Goal: Task Accomplishment & Management: Use online tool/utility

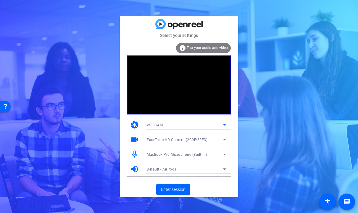
click at [225, 124] on icon at bounding box center [224, 124] width 7 height 7
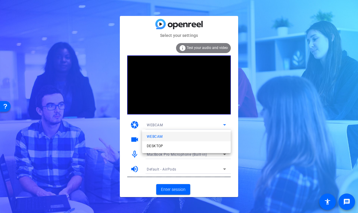
click at [102, 60] on div at bounding box center [51, 51] width 99 height 18
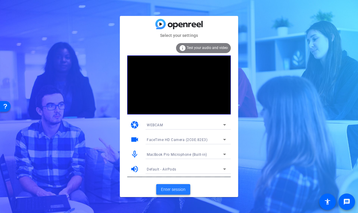
click at [172, 188] on span "Enter session" at bounding box center [173, 190] width 25 height 6
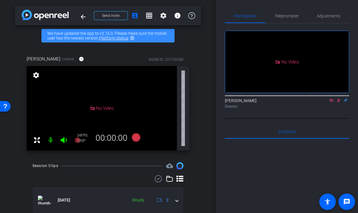
click at [337, 103] on icon at bounding box center [338, 100] width 5 height 4
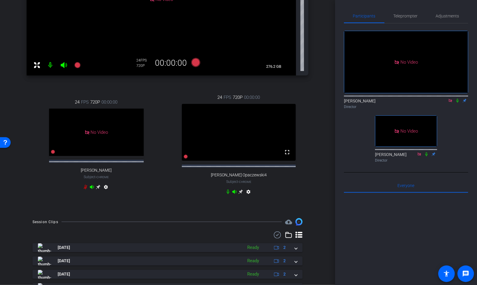
scroll to position [151, 0]
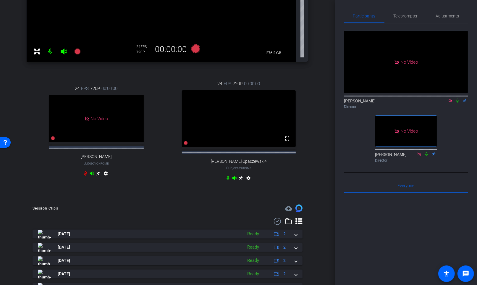
click at [242, 180] on icon at bounding box center [240, 178] width 5 height 5
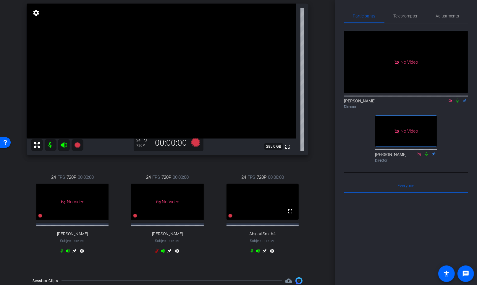
scroll to position [55, 0]
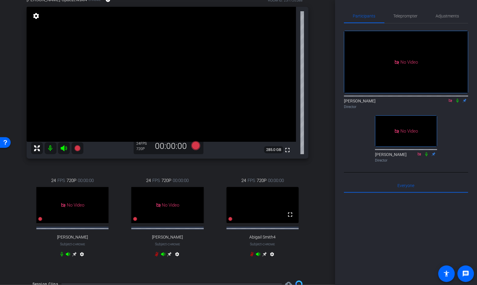
click at [322, 177] on div "arrow_back REMOTE RECORDING: US Audit Executive Leadership Forum – AI Demo (250…" at bounding box center [167, 87] width 335 height 285
click at [37, 16] on mat-icon "settings" at bounding box center [36, 15] width 8 height 7
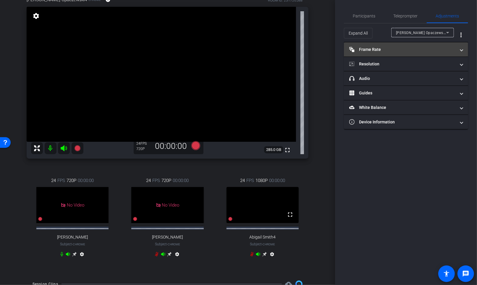
click at [357, 49] on mat-panel-title "Frame Rate Frame Rate" at bounding box center [402, 49] width 106 height 6
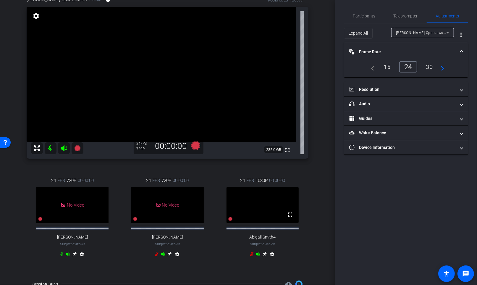
click at [357, 69] on div "30" at bounding box center [430, 67] width 16 height 10
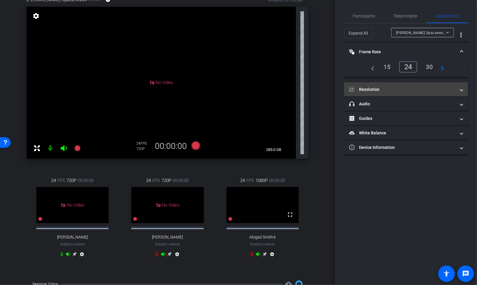
click at [357, 90] on mat-panel-title "Resolution" at bounding box center [402, 89] width 106 height 6
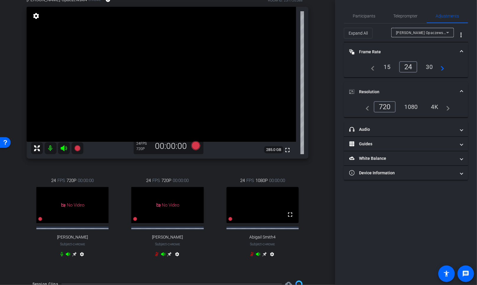
click at [357, 108] on div "1080" at bounding box center [411, 107] width 22 height 10
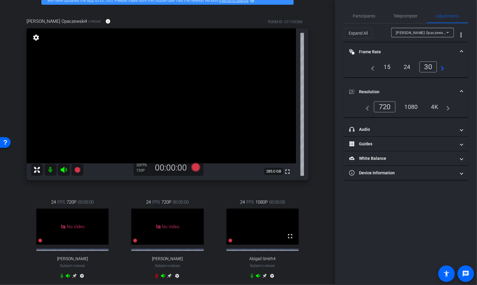
scroll to position [41, 0]
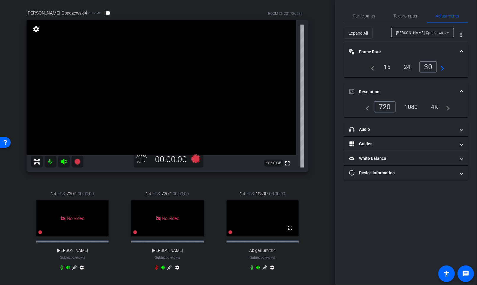
click at [265, 213] on icon at bounding box center [264, 267] width 4 height 4
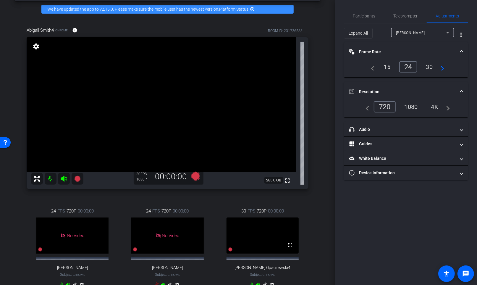
scroll to position [24, 0]
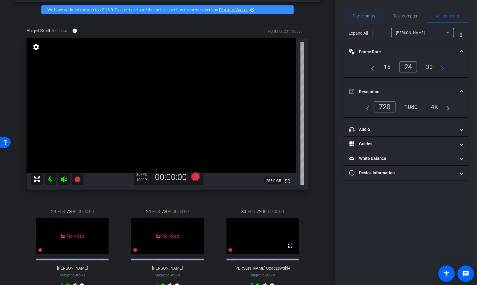
click at [357, 15] on span "Participants" at bounding box center [364, 16] width 22 height 4
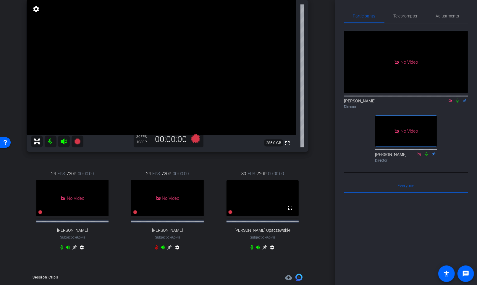
scroll to position [46, 0]
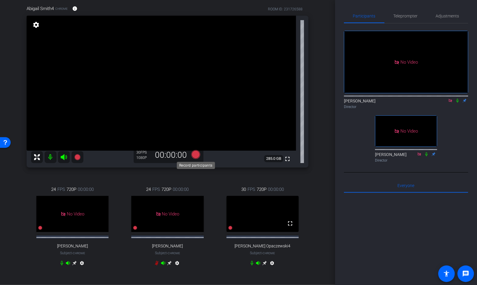
click at [197, 153] on icon at bounding box center [195, 154] width 9 height 9
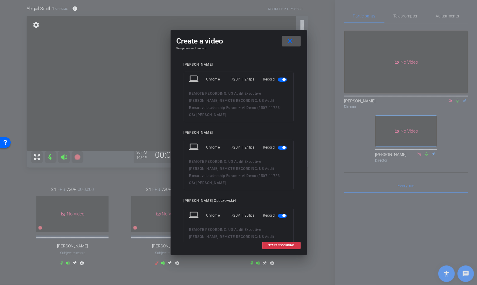
click at [283, 77] on span "button" at bounding box center [282, 79] width 9 height 4
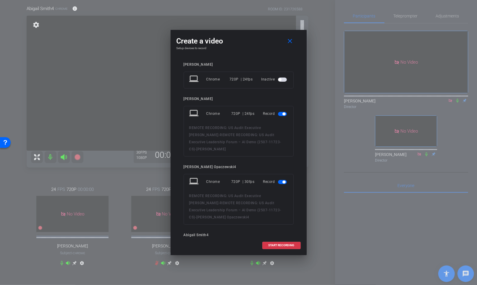
click at [286, 112] on span "button" at bounding box center [282, 114] width 9 height 4
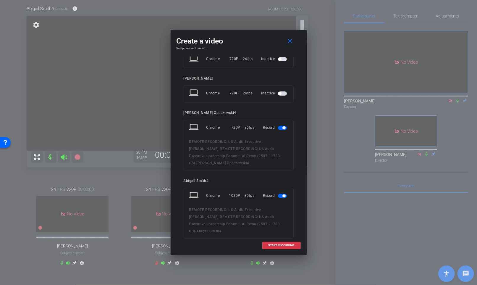
scroll to position [34, 0]
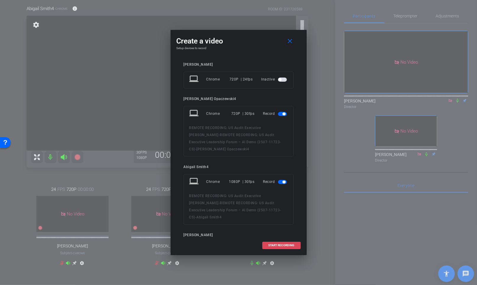
click at [283, 213] on span "START RECORDING" at bounding box center [281, 245] width 26 height 3
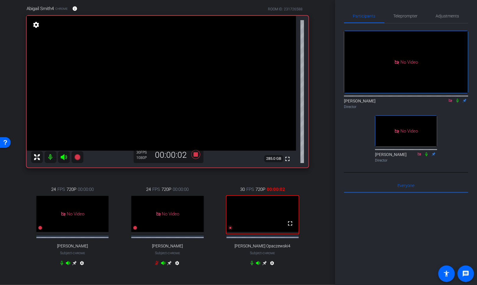
click at [357, 98] on icon at bounding box center [457, 100] width 5 height 4
click at [60, 213] on icon at bounding box center [61, 262] width 5 height 5
click at [357, 98] on icon at bounding box center [457, 100] width 5 height 4
click at [195, 153] on icon at bounding box center [195, 154] width 9 height 9
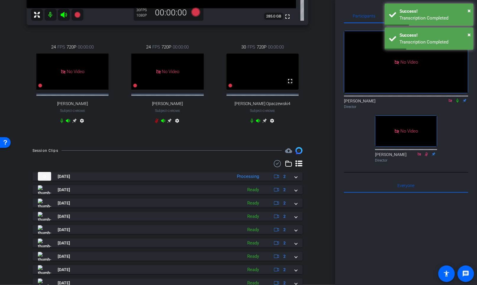
scroll to position [185, 0]
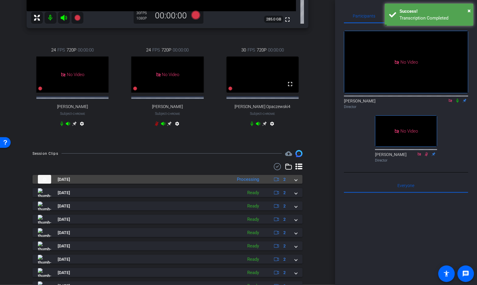
click at [297, 184] on mat-expansion-panel-header "[DATE] Processing 2" at bounding box center [168, 179] width 270 height 9
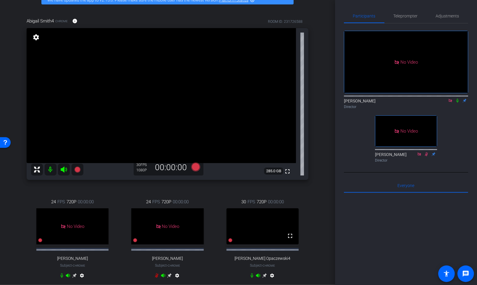
scroll to position [51, 0]
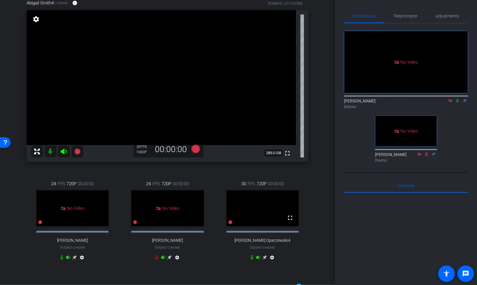
click at [265, 213] on icon at bounding box center [264, 257] width 5 height 5
click at [264, 213] on icon at bounding box center [264, 257] width 5 height 5
click at [196, 149] on icon at bounding box center [195, 148] width 9 height 9
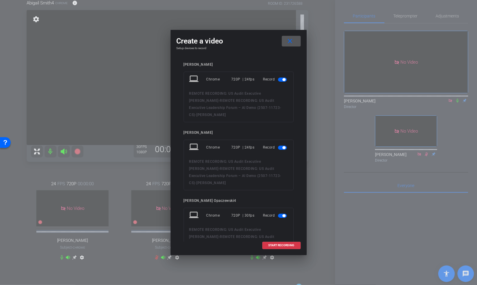
click at [285, 77] on span "button" at bounding box center [282, 79] width 9 height 4
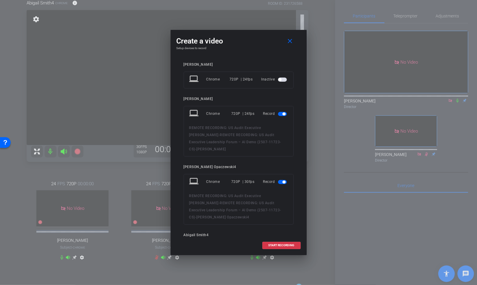
click at [285, 113] on span "button" at bounding box center [283, 113] width 3 height 3
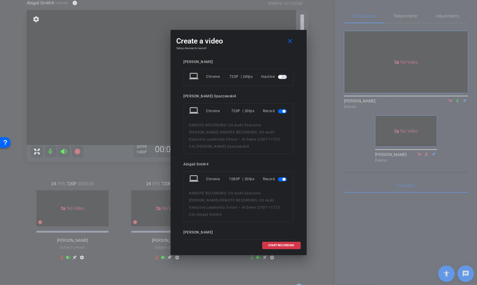
scroll to position [50, 0]
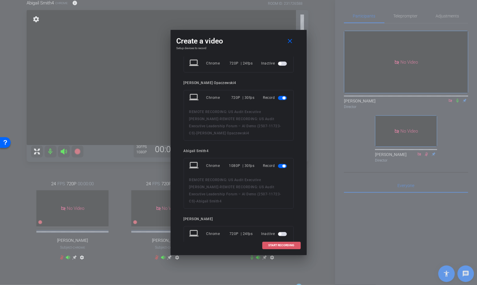
click at [282, 213] on span "START RECORDING" at bounding box center [281, 245] width 26 height 3
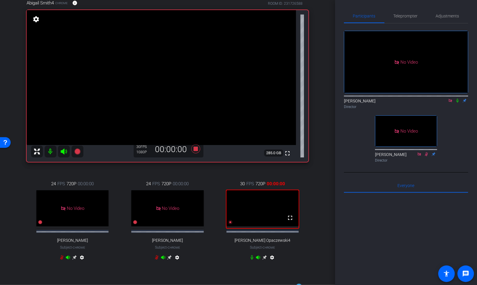
click at [357, 98] on icon at bounding box center [457, 100] width 5 height 4
click at [212, 179] on div "24 FPS 720P 00:00:00 No Video [PERSON_NAME] Subject - Chrome settings" at bounding box center [167, 221] width 92 height 101
click at [198, 148] on icon at bounding box center [195, 148] width 9 height 9
click at [357, 98] on icon at bounding box center [457, 100] width 5 height 4
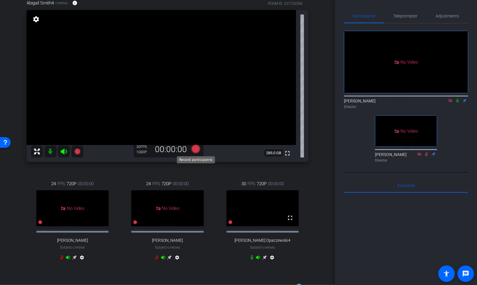
click at [197, 148] on icon at bounding box center [195, 148] width 9 height 9
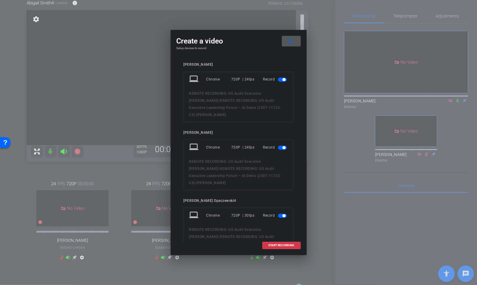
click at [282, 80] on span "button" at bounding box center [283, 79] width 3 height 3
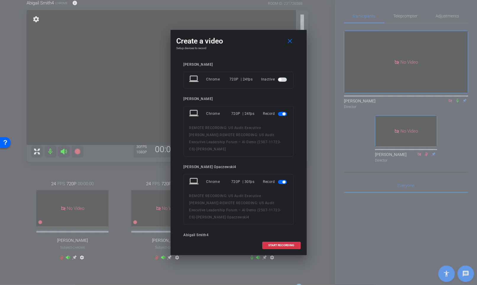
click at [281, 116] on mat-slide-toggle at bounding box center [283, 113] width 10 height 7
click at [282, 112] on span "button" at bounding box center [282, 114] width 9 height 4
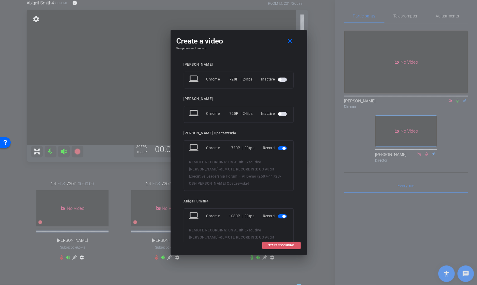
click at [281, 213] on span "START RECORDING" at bounding box center [281, 245] width 26 height 3
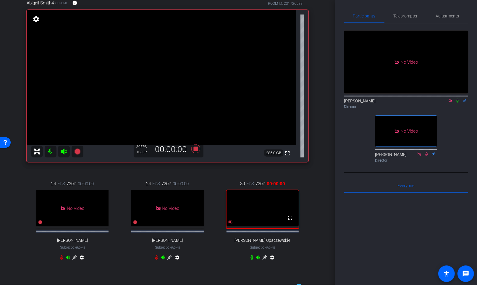
click at [357, 98] on icon at bounding box center [457, 100] width 5 height 4
click at [196, 148] on icon at bounding box center [195, 148] width 9 height 9
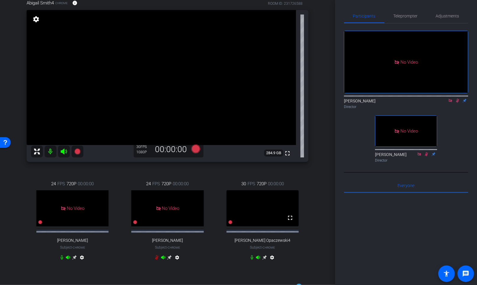
click at [357, 99] on icon at bounding box center [457, 101] width 3 height 4
click at [195, 148] on icon at bounding box center [195, 148] width 9 height 9
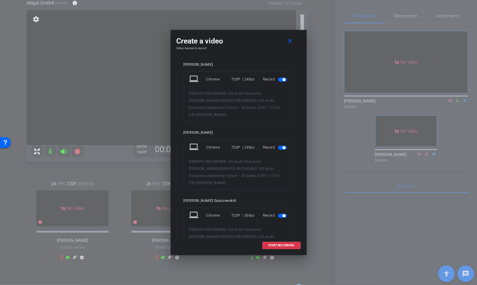
click at [284, 80] on span "button" at bounding box center [283, 79] width 3 height 3
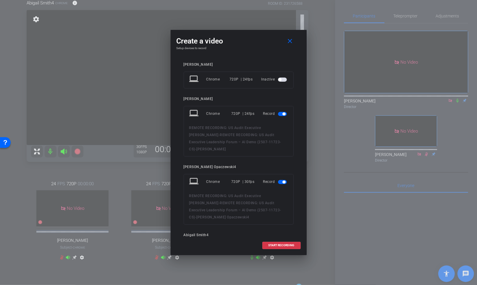
click at [283, 112] on span "button" at bounding box center [283, 113] width 3 height 3
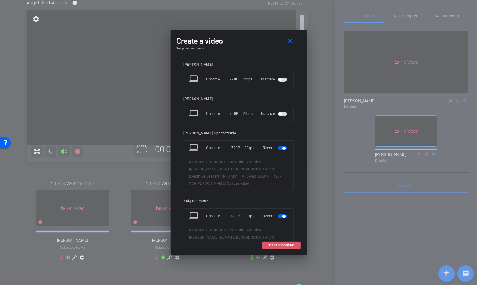
click at [275, 213] on span "START RECORDING" at bounding box center [281, 245] width 26 height 3
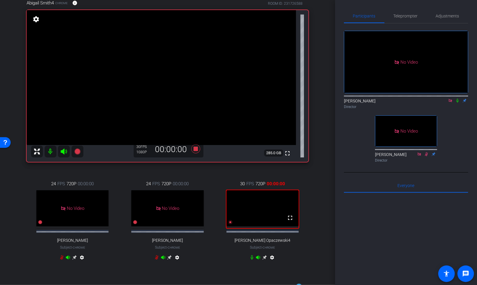
click at [357, 99] on icon at bounding box center [457, 101] width 2 height 4
click at [196, 150] on icon at bounding box center [195, 148] width 9 height 9
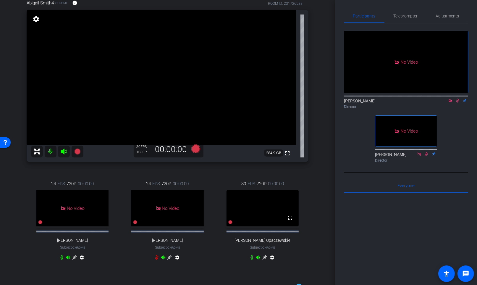
click at [357, 99] on icon at bounding box center [457, 101] width 3 height 4
click at [197, 146] on icon at bounding box center [195, 148] width 9 height 9
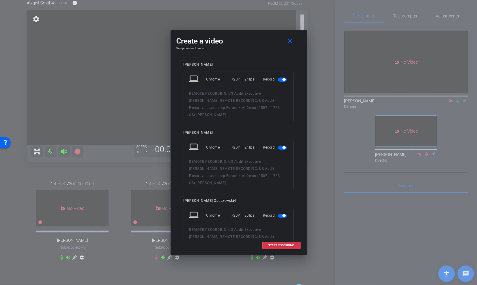
click at [280, 80] on span "button" at bounding box center [282, 79] width 9 height 4
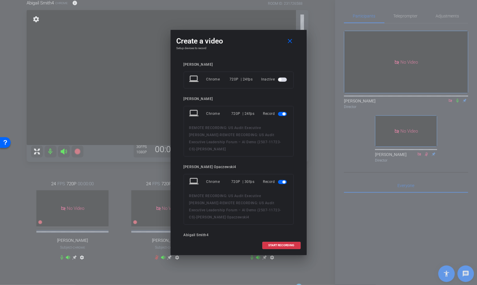
click at [282, 113] on span "button" at bounding box center [283, 113] width 3 height 3
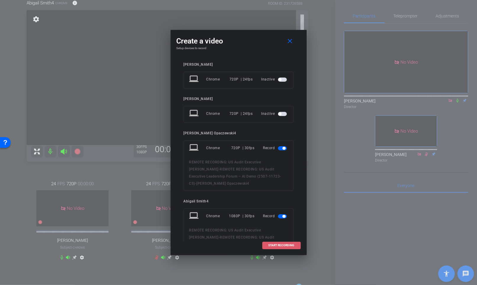
click at [283, 213] on span "START RECORDING" at bounding box center [281, 245] width 26 height 3
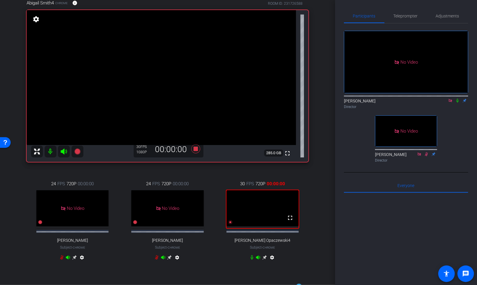
click at [357, 98] on icon at bounding box center [457, 100] width 5 height 4
click at [195, 150] on icon at bounding box center [195, 148] width 9 height 9
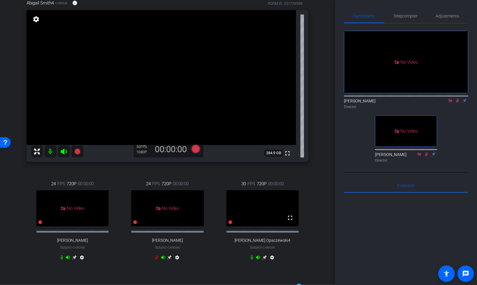
click at [357, 93] on div at bounding box center [406, 95] width 124 height 5
click at [357, 98] on icon at bounding box center [457, 100] width 5 height 4
click at [196, 148] on icon at bounding box center [195, 148] width 9 height 9
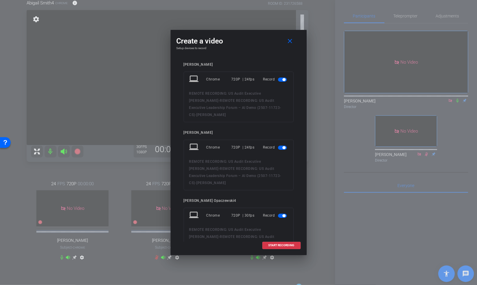
click at [284, 80] on span "button" at bounding box center [283, 79] width 3 height 3
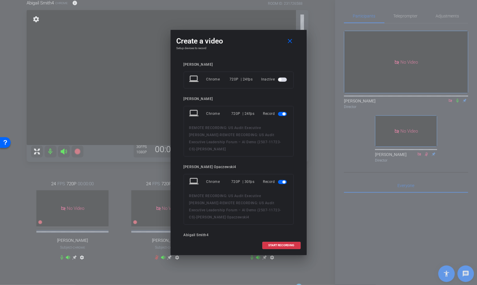
click at [281, 115] on span "button" at bounding box center [282, 114] width 9 height 4
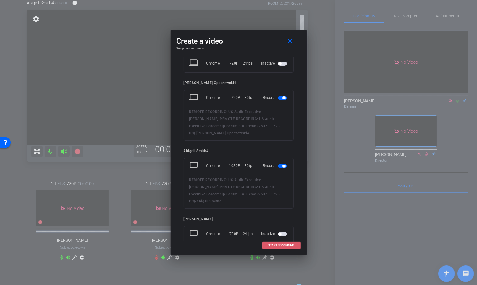
click at [280, 213] on span "START RECORDING" at bounding box center [281, 245] width 26 height 3
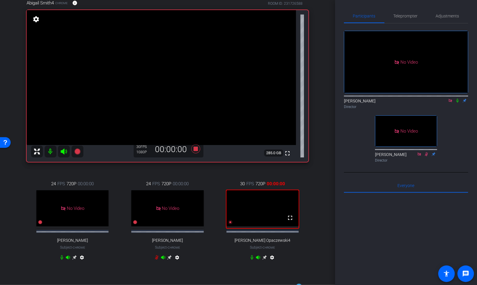
click at [357, 98] on icon at bounding box center [457, 100] width 5 height 4
click at [196, 148] on icon at bounding box center [195, 148] width 9 height 9
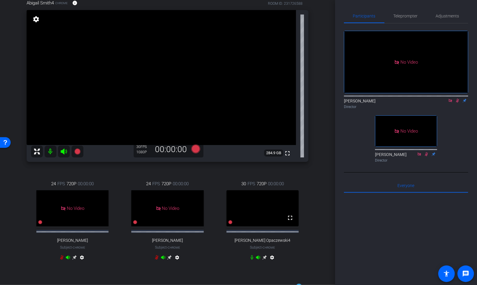
click at [357, 98] on icon at bounding box center [457, 100] width 5 height 4
click at [326, 157] on div "arrow_back REMOTE RECORDING: US Audit Executive Leadership Forum – AI Demo (250…" at bounding box center [167, 91] width 335 height 285
click at [200, 177] on div "24 FPS 720P 00:00:00 No Video [PERSON_NAME] Subject - Chrome settings" at bounding box center [167, 221] width 92 height 101
click at [196, 148] on icon at bounding box center [195, 148] width 9 height 9
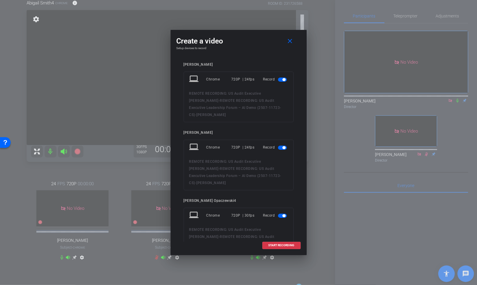
click at [284, 79] on span "button" at bounding box center [283, 79] width 3 height 3
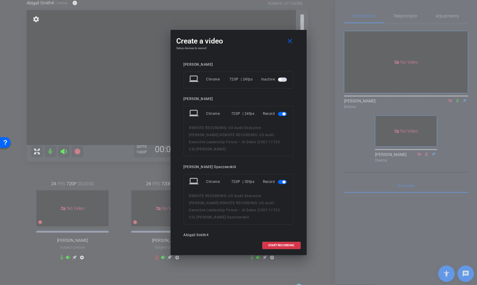
click at [284, 113] on span "button" at bounding box center [283, 113] width 3 height 3
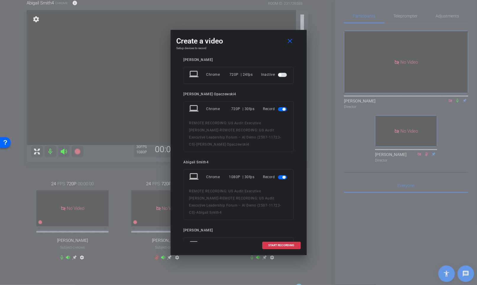
scroll to position [44, 0]
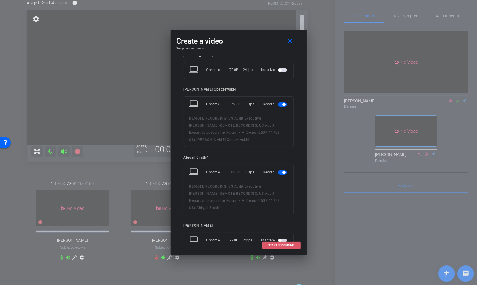
click at [274, 213] on span at bounding box center [281, 245] width 38 height 14
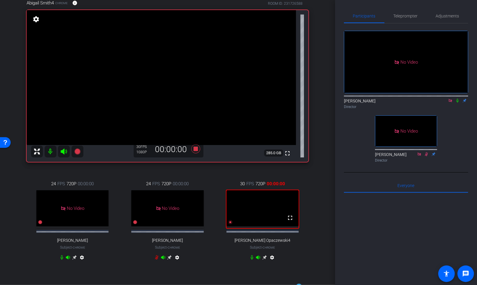
click at [357, 98] on icon at bounding box center [457, 100] width 5 height 4
click at [61, 213] on icon at bounding box center [61, 257] width 3 height 4
click at [195, 150] on icon at bounding box center [195, 148] width 9 height 9
click at [357, 98] on icon at bounding box center [457, 100] width 5 height 4
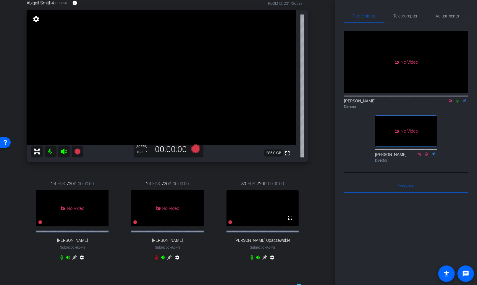
click at [357, 99] on icon at bounding box center [457, 101] width 2 height 4
click at [357, 98] on icon at bounding box center [457, 100] width 5 height 4
click at [196, 150] on icon at bounding box center [195, 148] width 9 height 9
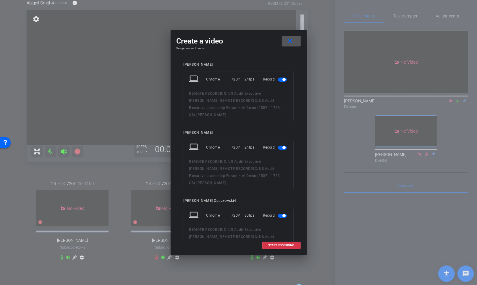
click at [285, 79] on span "button" at bounding box center [283, 79] width 3 height 3
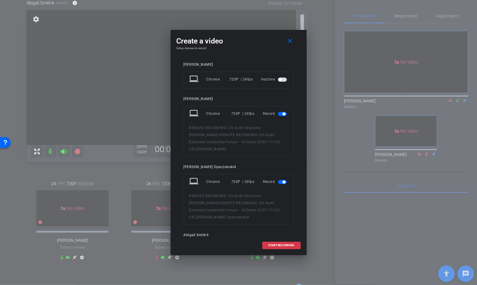
click at [284, 112] on span "button" at bounding box center [282, 114] width 9 height 4
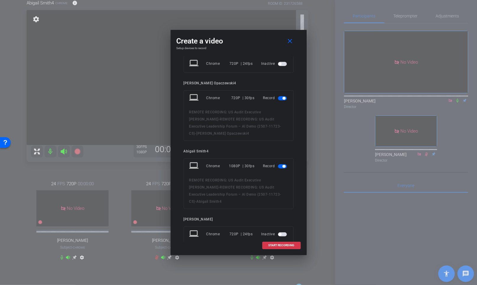
scroll to position [50, 0]
click at [281, 213] on span "START RECORDING" at bounding box center [281, 245] width 26 height 3
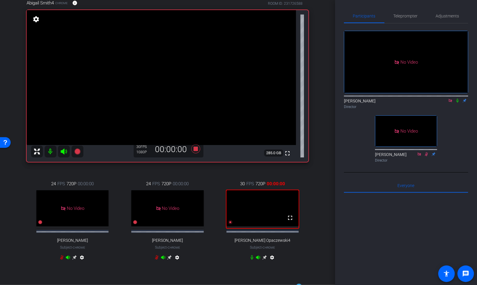
click at [357, 98] on icon at bounding box center [457, 100] width 5 height 4
click at [189, 171] on div "24 FPS 720P 00:00:00 No Video [PERSON_NAME] Subject - Chrome settings 24 FPS 72…" at bounding box center [168, 221] width 282 height 101
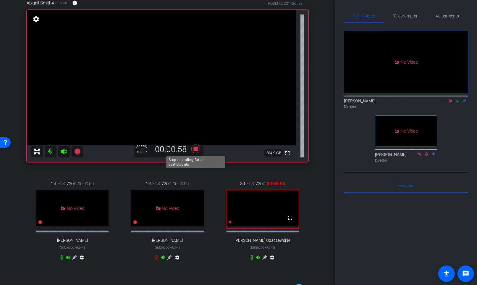
click at [196, 149] on icon at bounding box center [195, 148] width 9 height 9
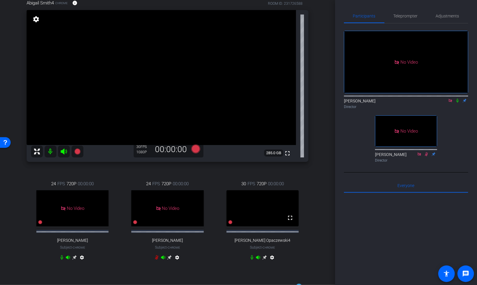
click at [198, 168] on div "Abigail Smith4 Chrome info ROOM ID: 231726588 fullscreen settings 285.0 GB 30 F…" at bounding box center [167, 134] width 305 height 288
click at [195, 149] on icon at bounding box center [195, 148] width 9 height 9
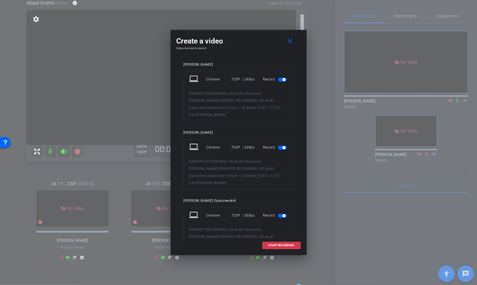
click at [286, 78] on span "button" at bounding box center [282, 79] width 9 height 4
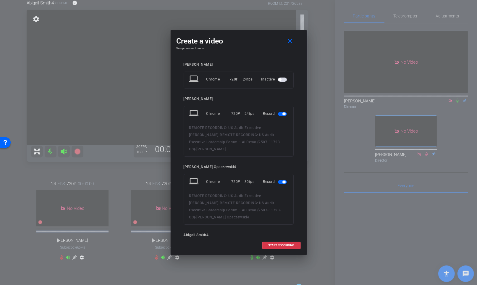
click at [281, 114] on span "button" at bounding box center [282, 114] width 9 height 4
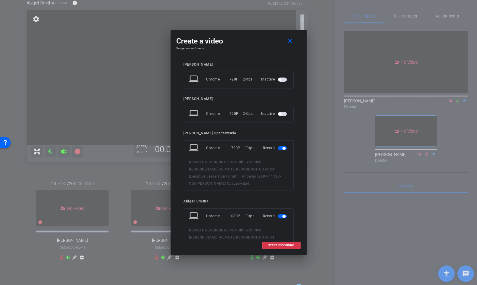
click at [241, 213] on div "START RECORDING" at bounding box center [238, 244] width 124 height 7
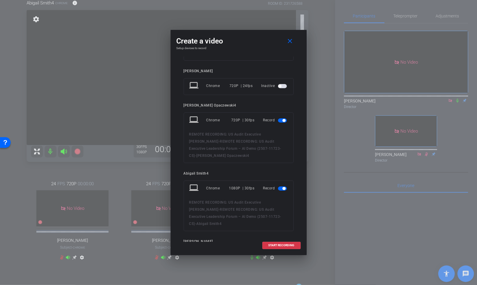
scroll to position [28, 0]
click at [280, 213] on span "START RECORDING" at bounding box center [281, 245] width 26 height 3
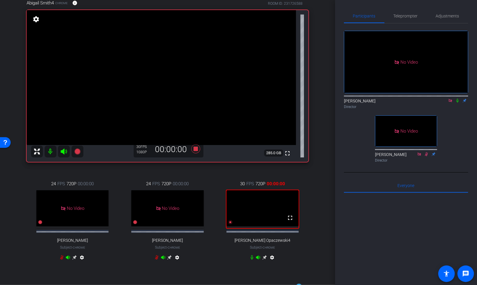
click at [357, 99] on icon at bounding box center [457, 101] width 2 height 4
click at [200, 151] on icon at bounding box center [196, 148] width 14 height 11
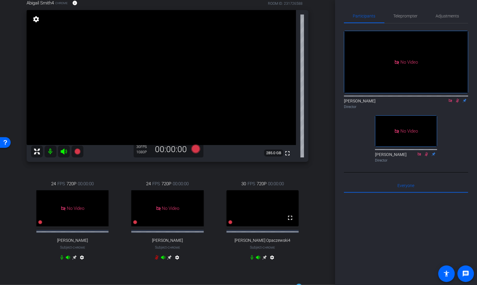
click at [357, 98] on icon at bounding box center [457, 100] width 5 height 4
click at [197, 147] on icon at bounding box center [195, 148] width 9 height 9
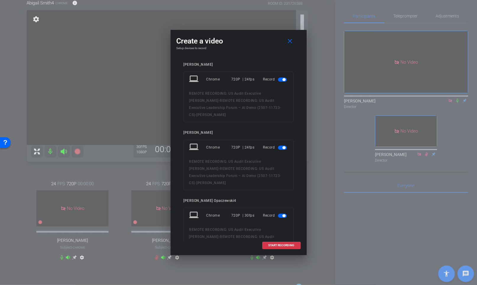
click at [282, 79] on span "button" at bounding box center [282, 79] width 9 height 4
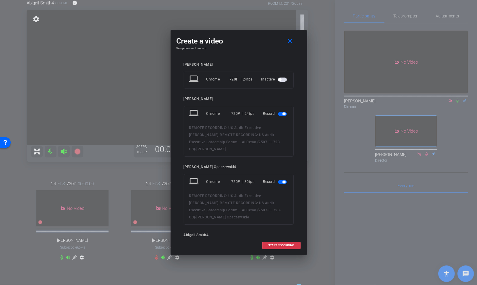
click at [285, 113] on span "button" at bounding box center [283, 113] width 3 height 3
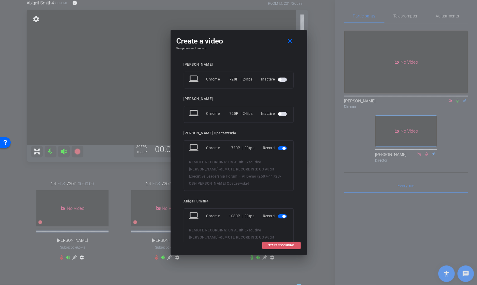
click at [279, 213] on span "START RECORDING" at bounding box center [281, 245] width 26 height 3
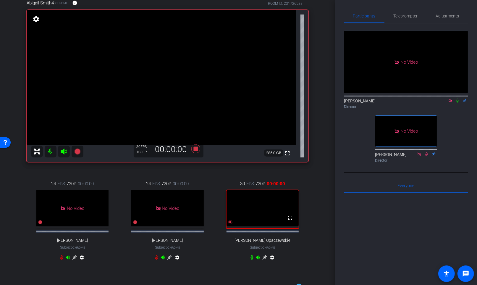
click at [357, 99] on icon at bounding box center [457, 101] width 2 height 4
click at [15, 189] on div "Abigail Smith4 Chrome info ROOM ID: 231726588 fullscreen settings 284.9 GB 30 F…" at bounding box center [167, 134] width 305 height 288
click at [320, 142] on div "Abigail Smith4 Chrome info ROOM ID: 231726588 fullscreen settings 284.9 GB 30 F…" at bounding box center [167, 134] width 305 height 288
click at [194, 150] on icon at bounding box center [195, 148] width 9 height 9
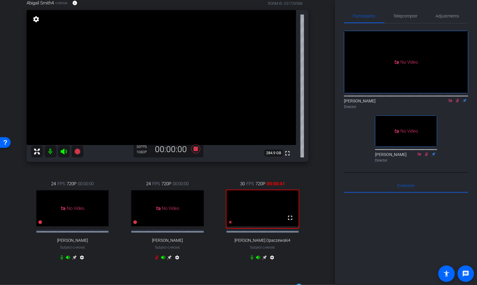
click at [357, 98] on icon at bounding box center [457, 100] width 5 height 4
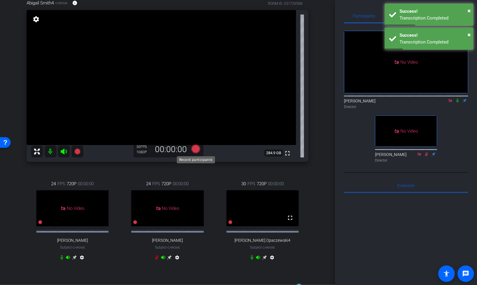
click at [194, 149] on icon at bounding box center [195, 148] width 9 height 9
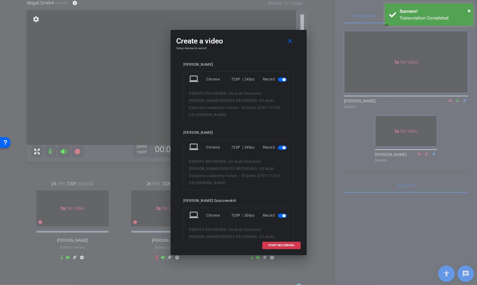
click at [285, 80] on span "button" at bounding box center [283, 79] width 3 height 3
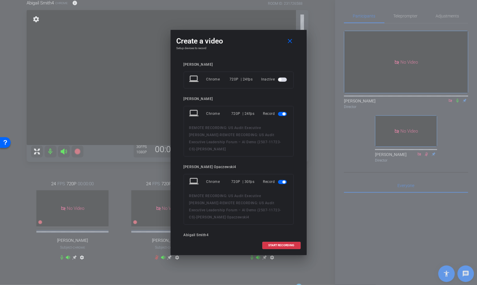
click at [283, 113] on span "button" at bounding box center [283, 113] width 3 height 3
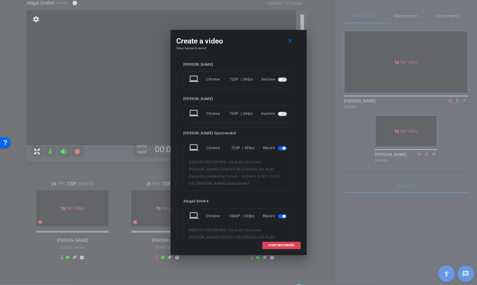
click at [278, 213] on span at bounding box center [281, 245] width 38 height 14
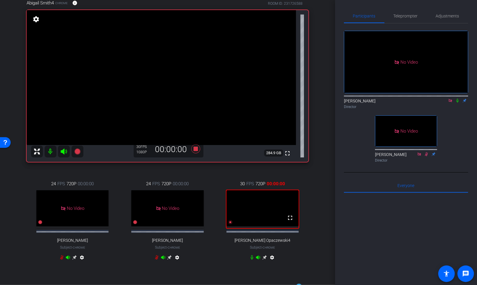
click at [357, 98] on icon at bounding box center [457, 100] width 5 height 4
click at [196, 149] on icon at bounding box center [195, 148] width 9 height 9
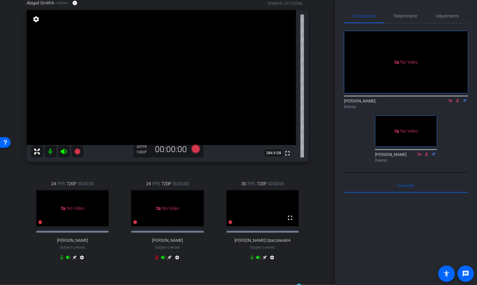
click at [357, 99] on icon at bounding box center [457, 101] width 3 height 4
click at [194, 151] on icon at bounding box center [195, 148] width 9 height 9
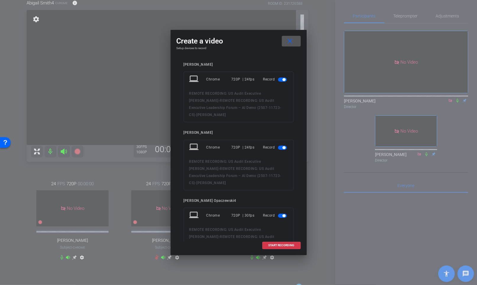
click at [281, 79] on span "button" at bounding box center [282, 79] width 9 height 4
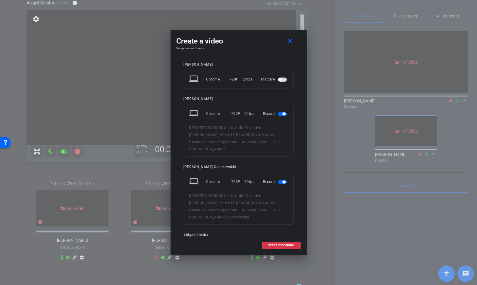
click at [282, 112] on span "button" at bounding box center [282, 114] width 9 height 4
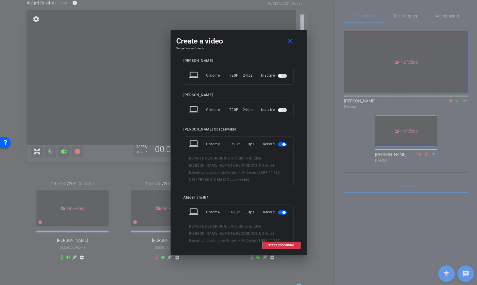
scroll to position [0, 0]
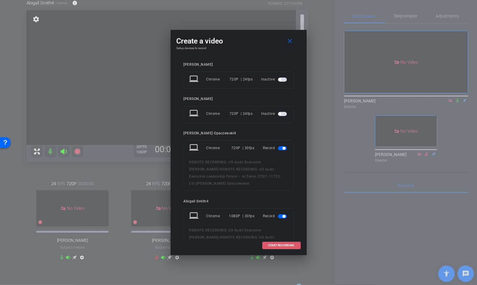
click at [281, 213] on span at bounding box center [281, 245] width 38 height 14
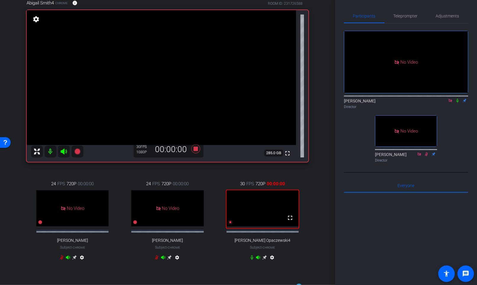
click at [357, 99] on icon at bounding box center [457, 101] width 2 height 4
click at [198, 149] on icon at bounding box center [196, 148] width 14 height 11
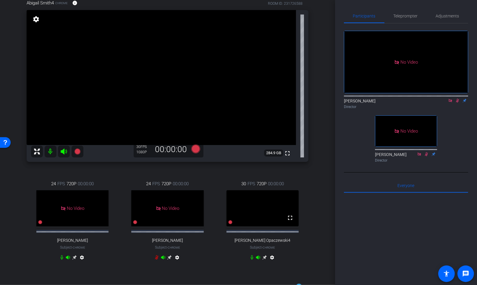
click at [357, 98] on icon at bounding box center [457, 100] width 5 height 4
click at [197, 148] on icon at bounding box center [195, 148] width 9 height 9
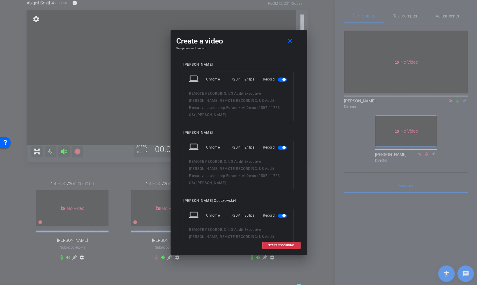
click at [285, 78] on span "button" at bounding box center [283, 79] width 3 height 3
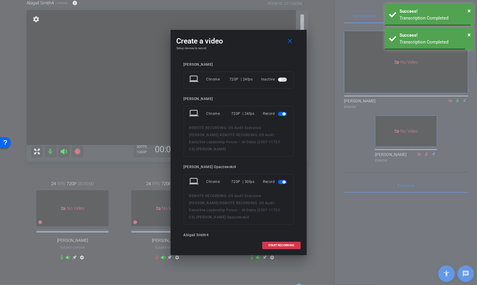
click at [284, 114] on span "button" at bounding box center [283, 113] width 3 height 3
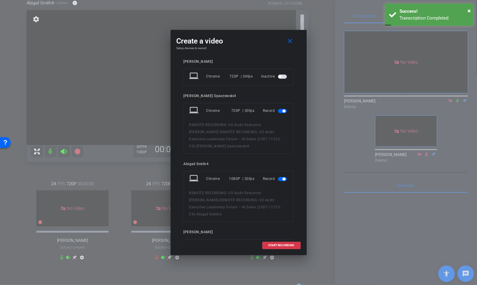
scroll to position [50, 0]
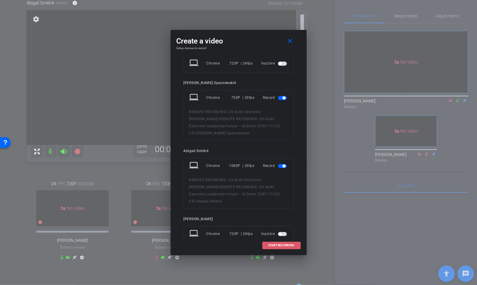
click at [276, 213] on span at bounding box center [281, 245] width 38 height 14
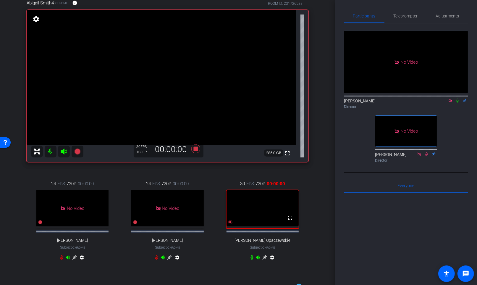
click at [357, 98] on icon at bounding box center [457, 100] width 5 height 4
click at [196, 149] on icon at bounding box center [195, 148] width 9 height 9
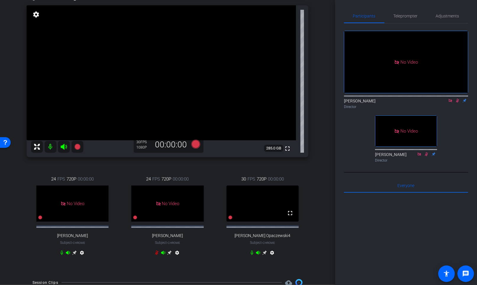
scroll to position [57, 0]
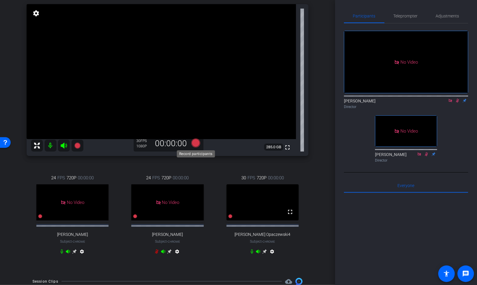
click at [194, 142] on icon at bounding box center [195, 142] width 9 height 9
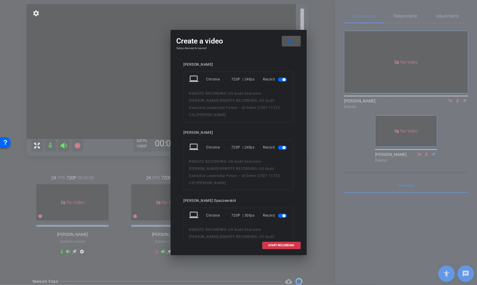
click at [282, 79] on span "button" at bounding box center [283, 79] width 3 height 3
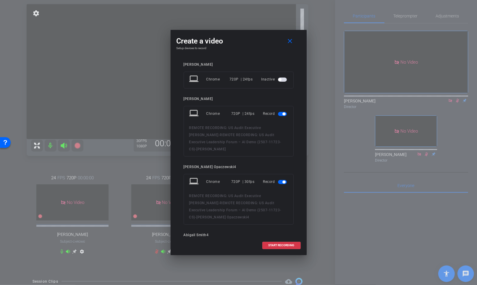
click at [283, 114] on span "button" at bounding box center [283, 113] width 3 height 3
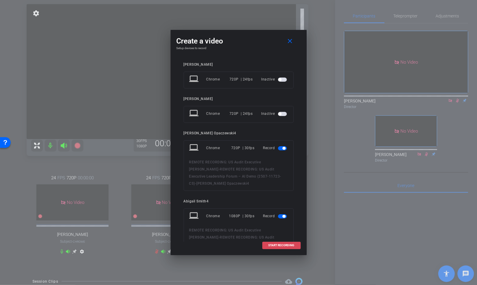
click at [280, 213] on span "START RECORDING" at bounding box center [281, 245] width 26 height 3
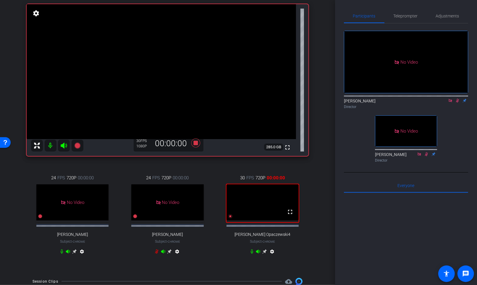
click at [357, 99] on icon at bounding box center [457, 101] width 3 height 4
click at [357, 98] on icon at bounding box center [457, 100] width 5 height 4
click at [195, 144] on icon at bounding box center [195, 142] width 9 height 9
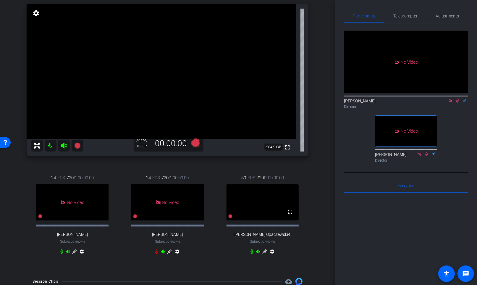
click at [357, 99] on icon at bounding box center [457, 101] width 3 height 4
click at [194, 147] on icon at bounding box center [196, 142] width 14 height 11
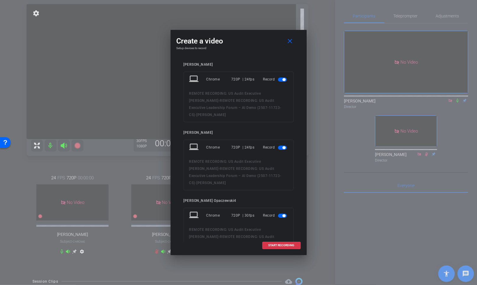
click at [283, 77] on span "button" at bounding box center [282, 79] width 9 height 4
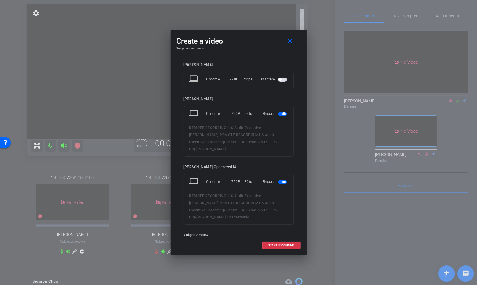
click at [282, 113] on span "button" at bounding box center [283, 113] width 3 height 3
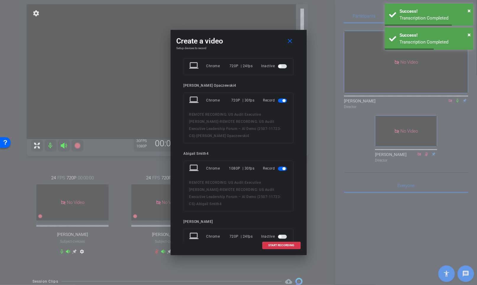
scroll to position [50, 0]
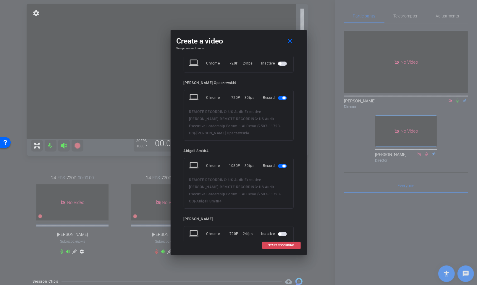
click at [282, 213] on span "START RECORDING" at bounding box center [281, 245] width 26 height 3
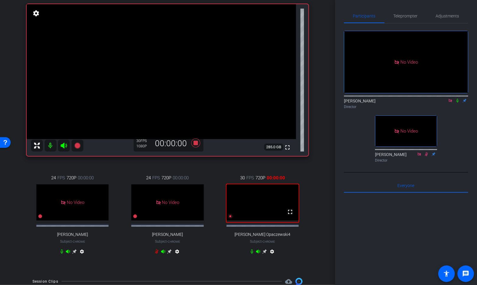
click at [357, 98] on icon at bounding box center [457, 100] width 5 height 4
click at [196, 144] on icon at bounding box center [195, 142] width 9 height 9
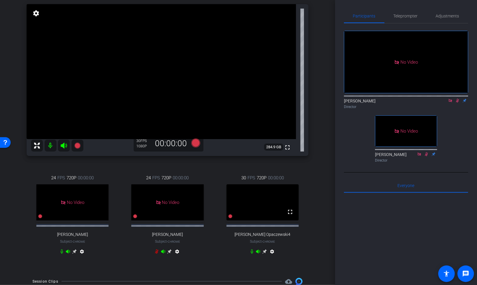
click at [357, 98] on icon at bounding box center [457, 100] width 5 height 4
click at [265, 213] on icon at bounding box center [264, 251] width 4 height 4
click at [357, 98] on icon at bounding box center [457, 100] width 5 height 4
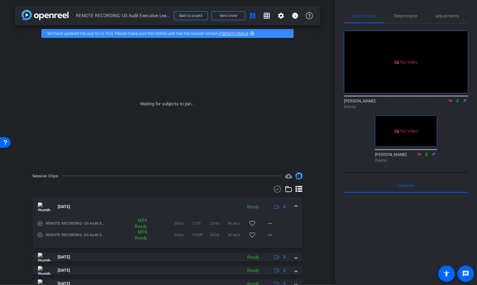
scroll to position [104, 0]
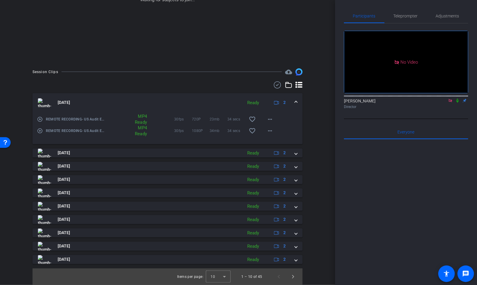
click at [357, 98] on icon at bounding box center [457, 100] width 5 height 4
click at [296, 213] on span "Next page" at bounding box center [293, 276] width 14 height 14
click at [297, 103] on mat-expansion-panel-header "[DATE] Ready 2" at bounding box center [168, 102] width 270 height 19
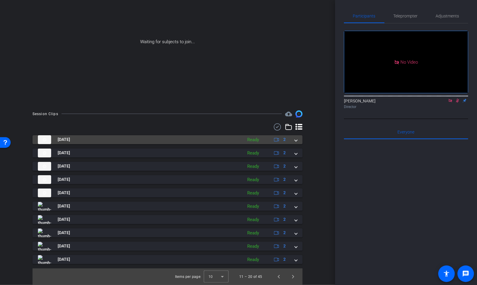
scroll to position [62, 0]
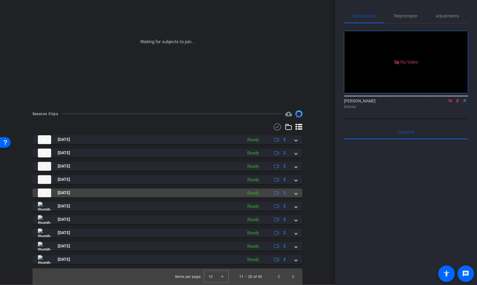
click at [297, 194] on mat-expansion-panel-header "[DATE] Ready 2" at bounding box center [168, 192] width 270 height 9
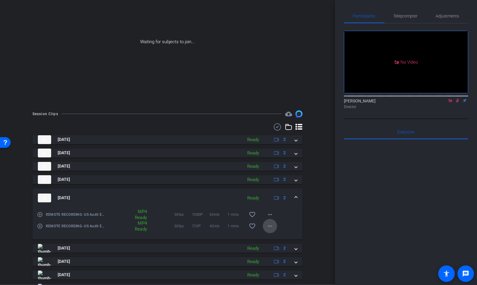
click at [274, 213] on span at bounding box center [270, 226] width 14 height 14
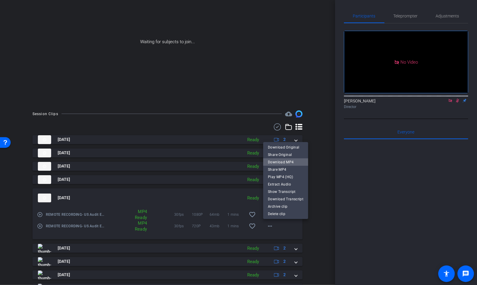
click at [295, 161] on span "Download MP4" at bounding box center [285, 161] width 35 height 7
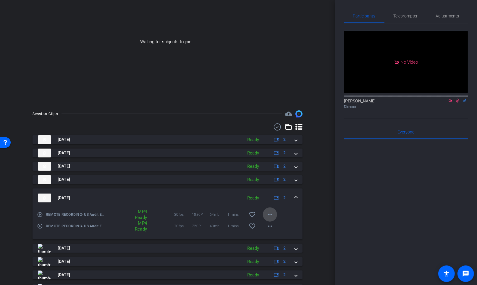
click at [272, 213] on mat-icon "more_horiz" at bounding box center [269, 214] width 7 height 7
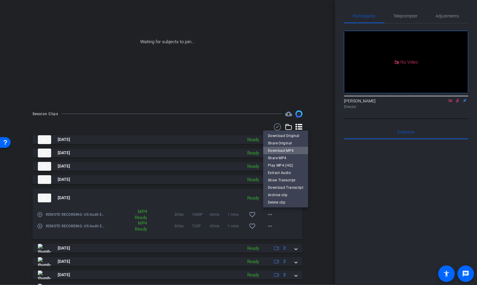
click at [291, 150] on span "Download MP4" at bounding box center [285, 150] width 35 height 7
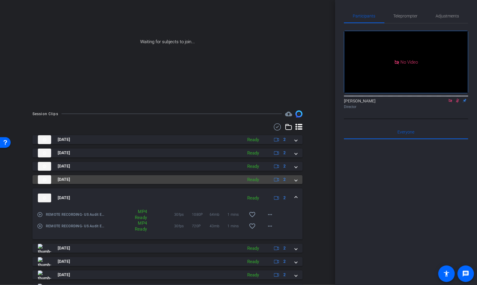
click at [298, 180] on mat-expansion-panel-header "[DATE] Ready 2" at bounding box center [168, 179] width 270 height 9
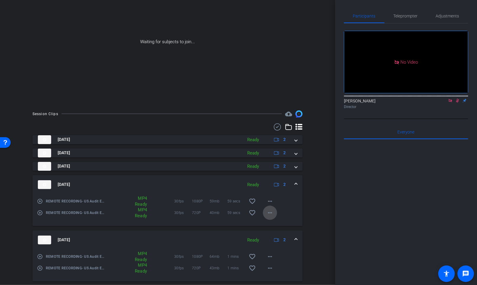
click at [272, 211] on mat-icon "more_horiz" at bounding box center [269, 212] width 7 height 7
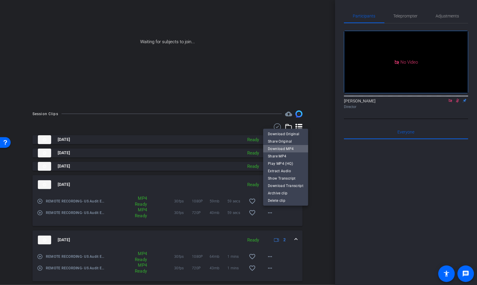
click at [286, 148] on span "Download MP4" at bounding box center [285, 148] width 35 height 7
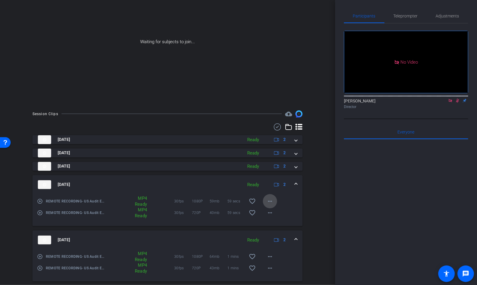
click at [269, 200] on mat-icon "more_horiz" at bounding box center [269, 200] width 7 height 7
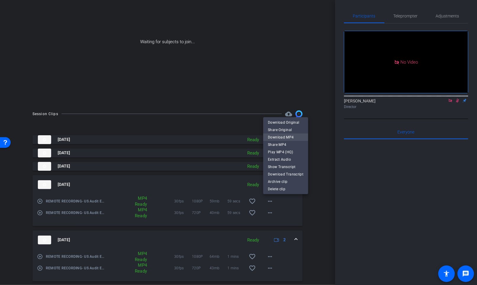
click at [288, 138] on span "Download MP4" at bounding box center [285, 136] width 35 height 7
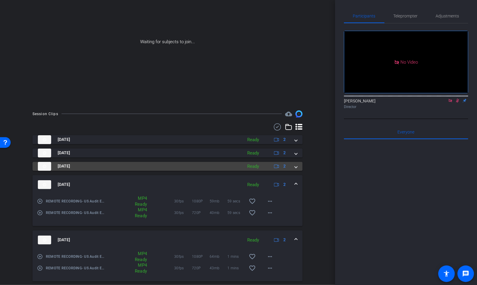
click at [297, 167] on span at bounding box center [296, 166] width 2 height 6
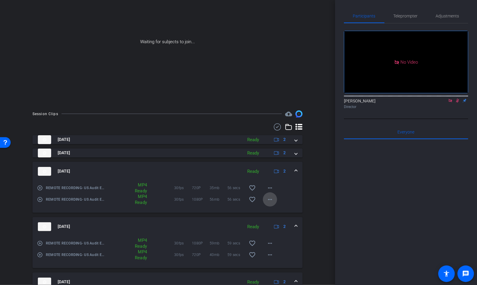
click at [272, 195] on span at bounding box center [270, 199] width 14 height 14
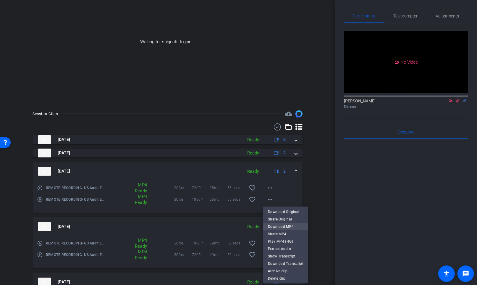
click at [283, 213] on span "Download MP4" at bounding box center [285, 226] width 35 height 7
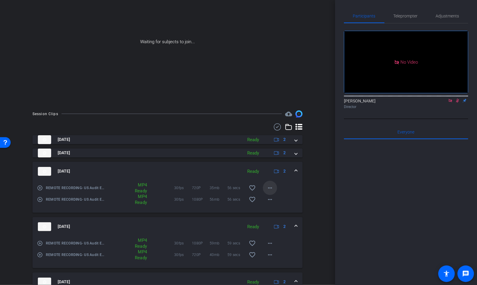
click at [272, 185] on mat-icon "more_horiz" at bounding box center [269, 187] width 7 height 7
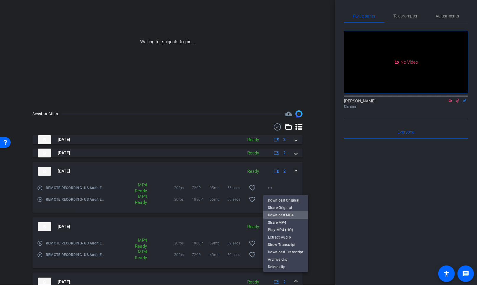
click at [290, 213] on span "Download MP4" at bounding box center [285, 214] width 35 height 7
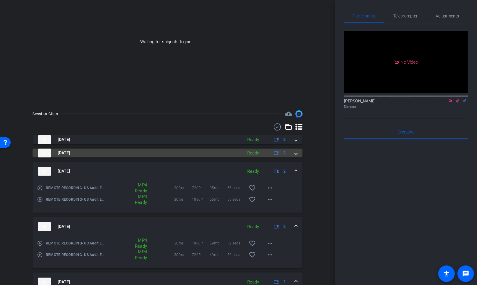
click at [297, 154] on mat-expansion-panel-header "[DATE] Ready 2" at bounding box center [168, 152] width 270 height 9
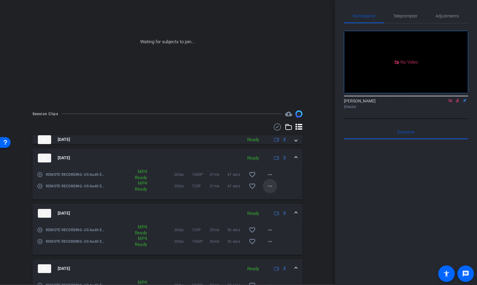
click at [273, 184] on mat-icon "more_horiz" at bounding box center [269, 185] width 7 height 7
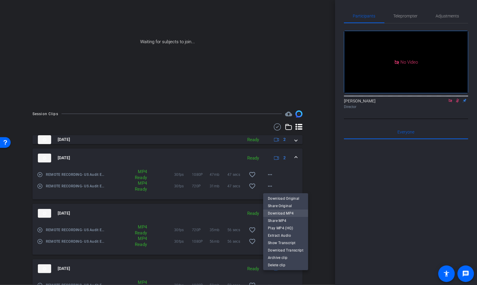
click at [283, 213] on span "Download MP4" at bounding box center [285, 212] width 35 height 7
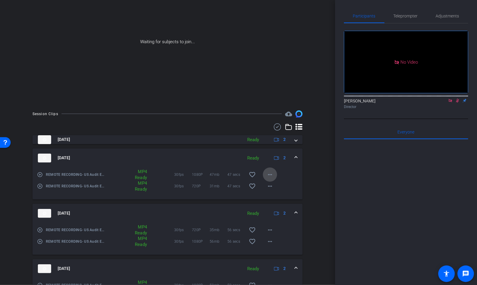
click at [271, 172] on mat-icon "more_horiz" at bounding box center [269, 174] width 7 height 7
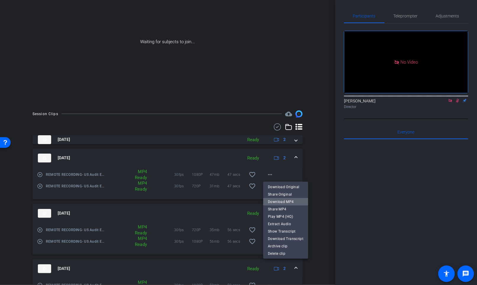
click at [289, 201] on span "Download MP4" at bounding box center [285, 201] width 35 height 7
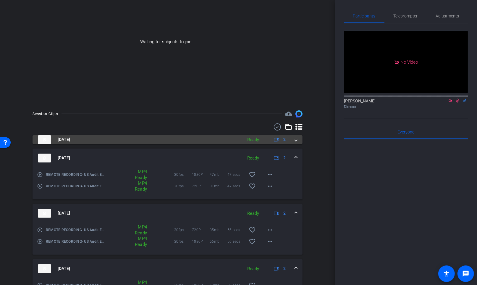
click at [298, 138] on mat-expansion-panel-header "[DATE] Ready 2" at bounding box center [168, 139] width 270 height 9
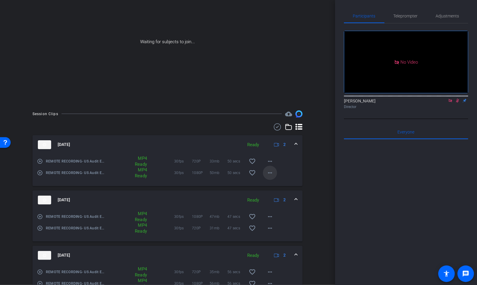
click at [272, 171] on mat-icon "more_horiz" at bounding box center [269, 172] width 7 height 7
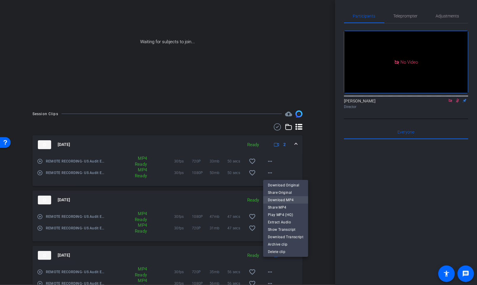
click at [286, 198] on span "Download MP4" at bounding box center [285, 199] width 35 height 7
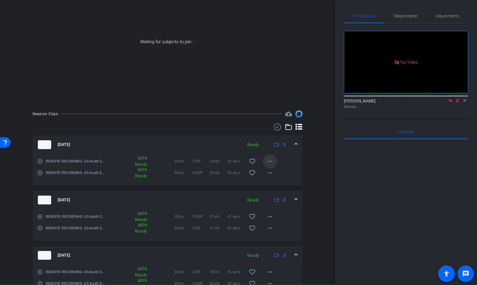
click at [271, 156] on span at bounding box center [270, 161] width 14 height 14
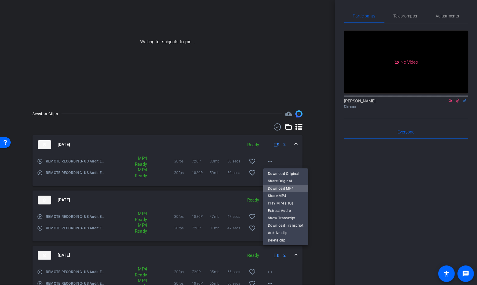
click at [290, 187] on span "Download MP4" at bounding box center [285, 187] width 35 height 7
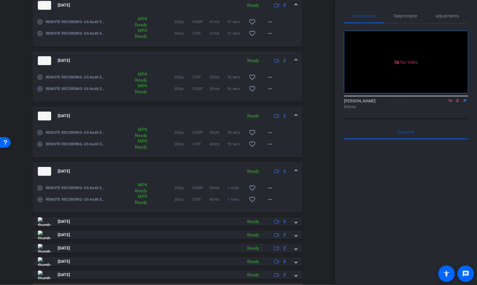
scroll to position [272, 0]
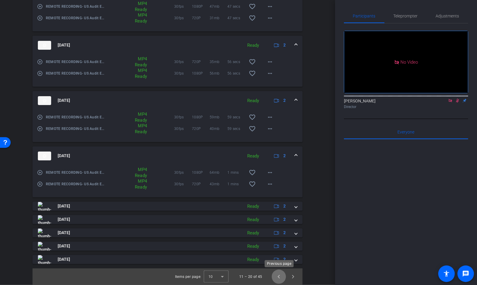
click at [276, 213] on span "Previous page" at bounding box center [279, 276] width 14 height 14
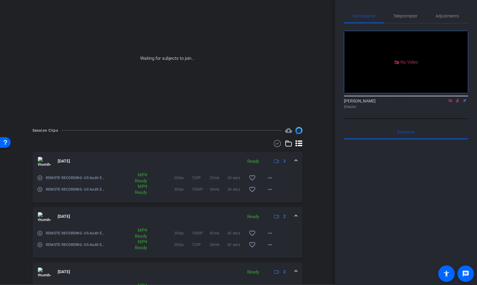
scroll to position [63, 0]
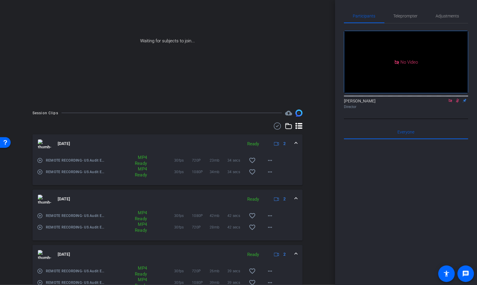
click at [298, 145] on mat-expansion-panel-header "[DATE] Ready 2" at bounding box center [168, 143] width 270 height 19
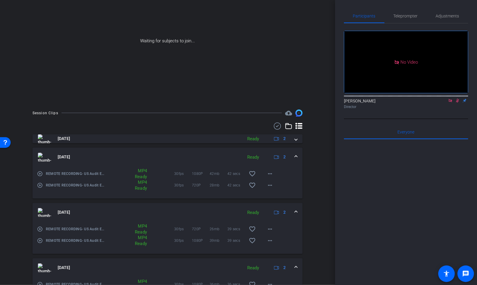
click at [296, 154] on span at bounding box center [296, 157] width 2 height 6
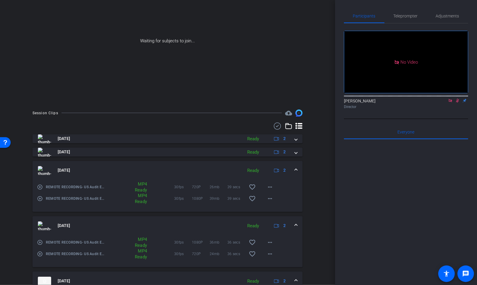
click at [295, 168] on span at bounding box center [296, 170] width 2 height 6
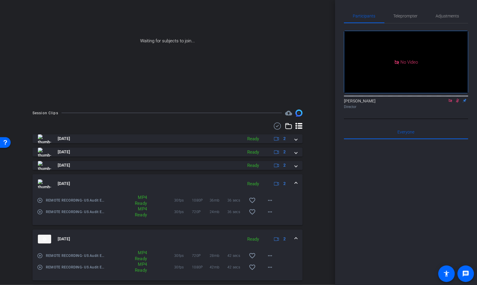
click at [296, 184] on span at bounding box center [296, 183] width 2 height 6
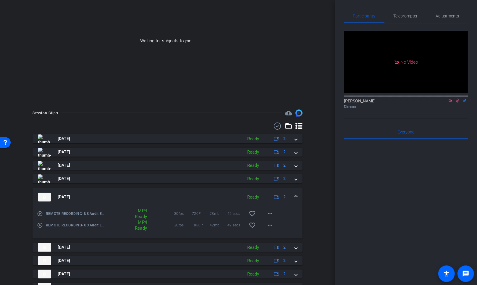
click at [296, 202] on mat-expansion-panel-header "[DATE] Ready 2" at bounding box center [168, 196] width 270 height 19
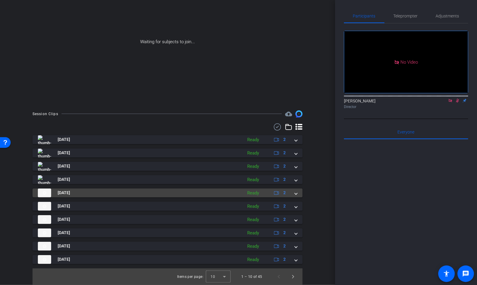
scroll to position [62, 0]
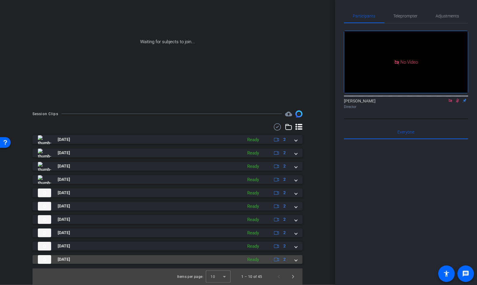
click at [298, 213] on mat-expansion-panel-header "[DATE] Ready 2" at bounding box center [168, 259] width 270 height 9
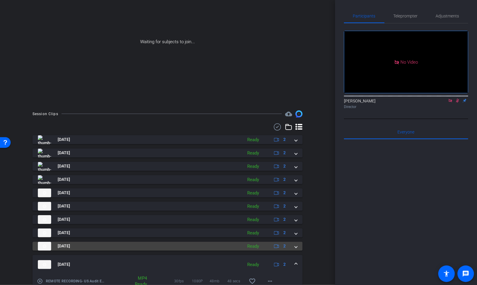
scroll to position [104, 0]
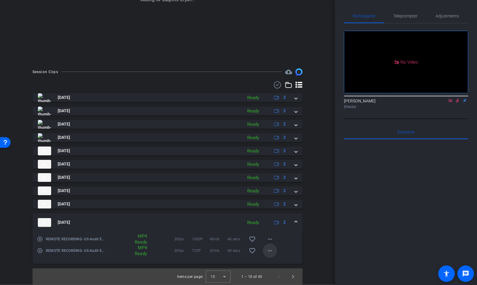
click at [270, 213] on mat-icon "more_horiz" at bounding box center [269, 250] width 7 height 7
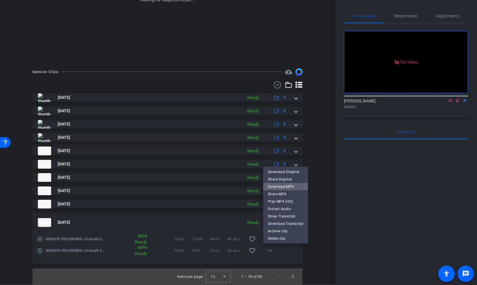
click at [284, 184] on span "Download MP4" at bounding box center [285, 186] width 35 height 7
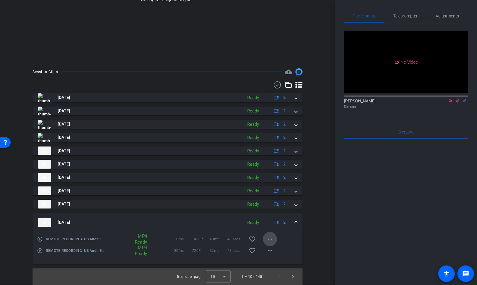
click at [267, 213] on mat-icon "more_horiz" at bounding box center [269, 238] width 7 height 7
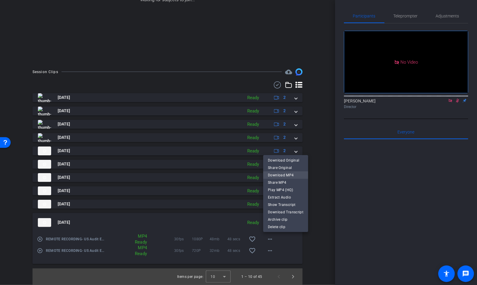
click at [284, 175] on span "Download MP4" at bounding box center [285, 174] width 35 height 7
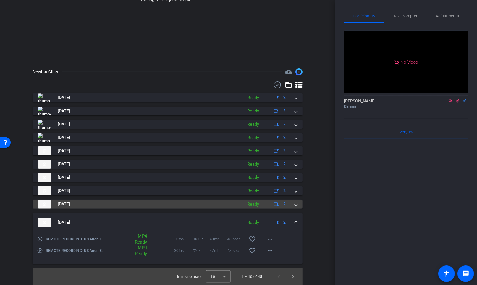
click at [296, 203] on span at bounding box center [296, 204] width 2 height 6
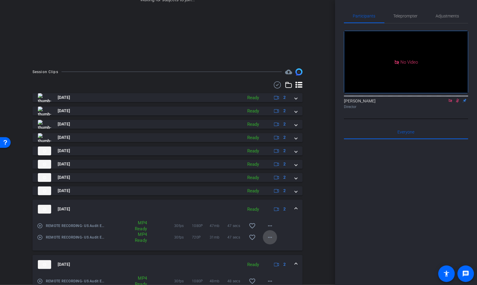
click at [271, 213] on mat-icon "more_horiz" at bounding box center [269, 237] width 7 height 7
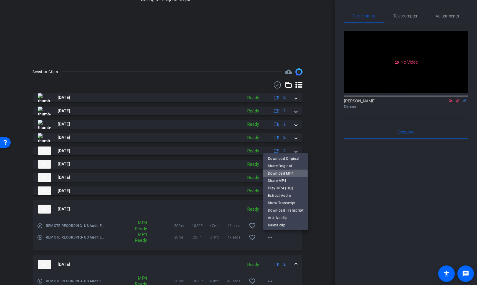
click at [282, 174] on span "Download MP4" at bounding box center [285, 172] width 35 height 7
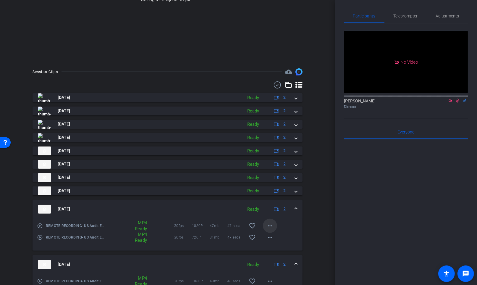
click at [270, 213] on mat-icon "more_horiz" at bounding box center [269, 225] width 7 height 7
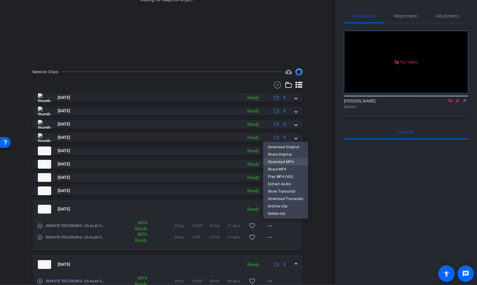
click at [291, 159] on span "Download MP4" at bounding box center [285, 161] width 35 height 7
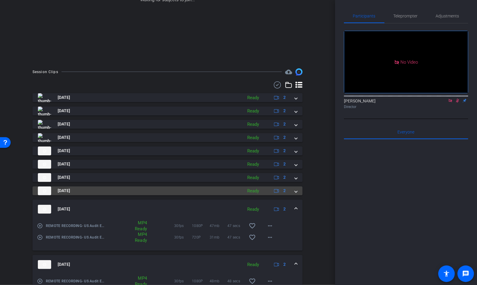
click at [296, 189] on span at bounding box center [296, 190] width 2 height 6
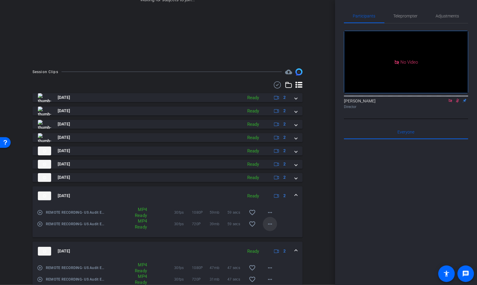
click at [270, 213] on mat-icon "more_horiz" at bounding box center [269, 223] width 7 height 7
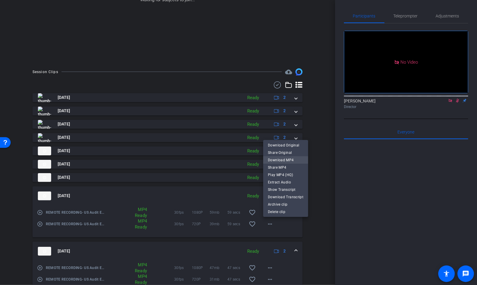
click at [287, 158] on span "Download MP4" at bounding box center [285, 159] width 35 height 7
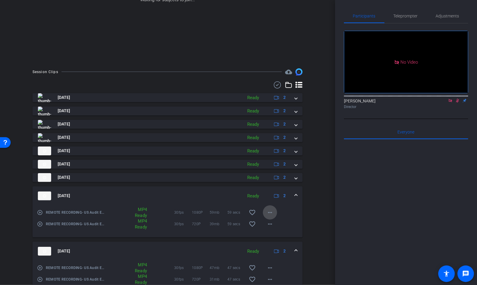
click at [271, 212] on mat-icon "more_horiz" at bounding box center [269, 212] width 7 height 7
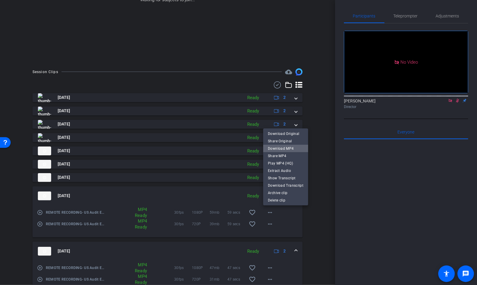
click at [292, 148] on span "Download MP4" at bounding box center [285, 148] width 35 height 7
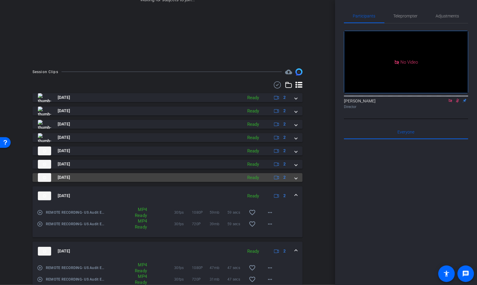
click at [297, 175] on mat-expansion-panel-header "[DATE] Ready 2" at bounding box center [168, 177] width 270 height 9
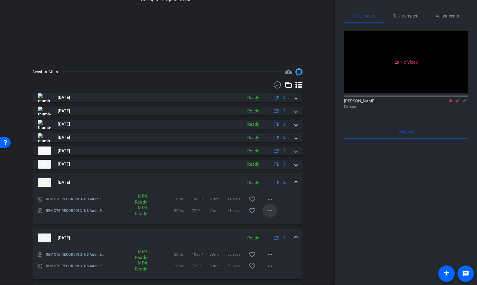
click at [270, 209] on mat-icon "more_horiz" at bounding box center [269, 210] width 7 height 7
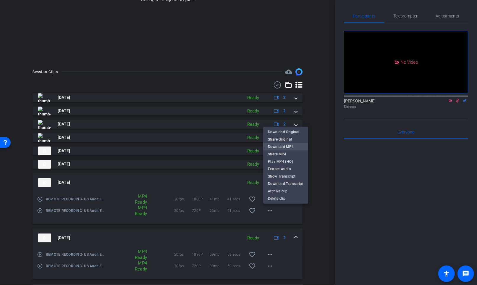
click at [289, 147] on span "Download MP4" at bounding box center [285, 146] width 35 height 7
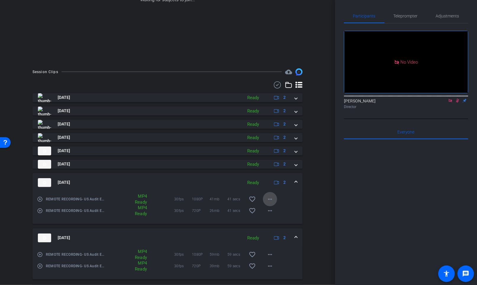
click at [269, 198] on mat-icon "more_horiz" at bounding box center [269, 198] width 7 height 7
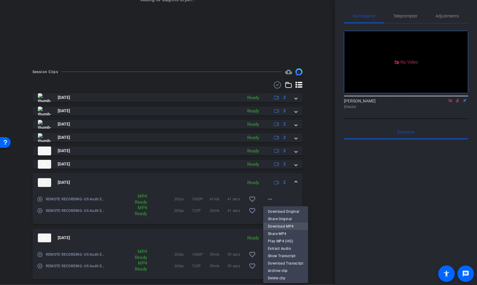
click at [284, 213] on span "Download MP4" at bounding box center [285, 225] width 35 height 7
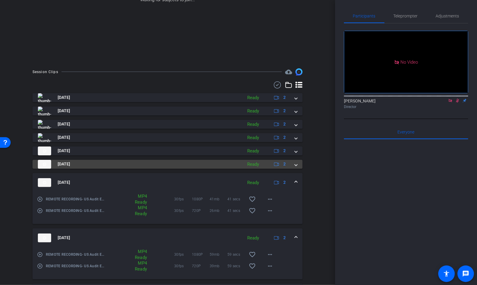
click at [296, 165] on span at bounding box center [296, 164] width 2 height 6
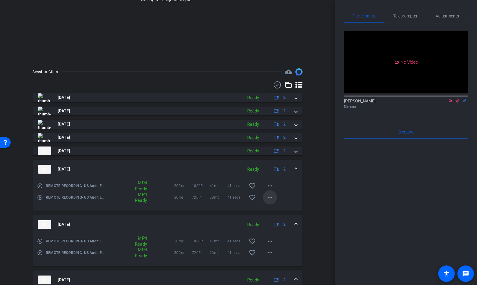
click at [270, 195] on mat-icon "more_horiz" at bounding box center [269, 197] width 7 height 7
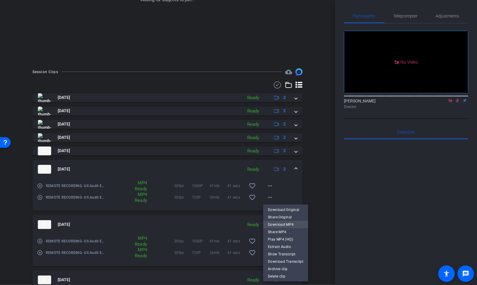
click at [275, 213] on span "Download MP4" at bounding box center [285, 224] width 35 height 7
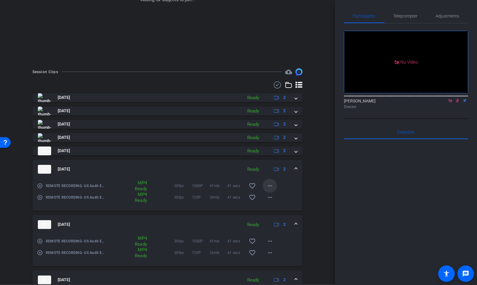
click at [269, 183] on mat-icon "more_horiz" at bounding box center [269, 185] width 7 height 7
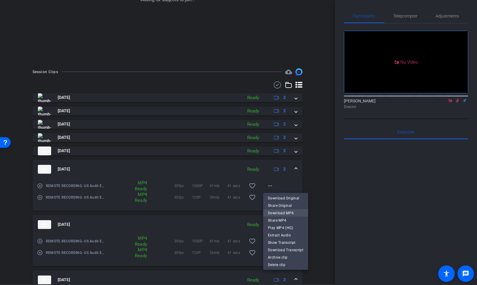
click at [283, 210] on span "Download MP4" at bounding box center [285, 212] width 35 height 7
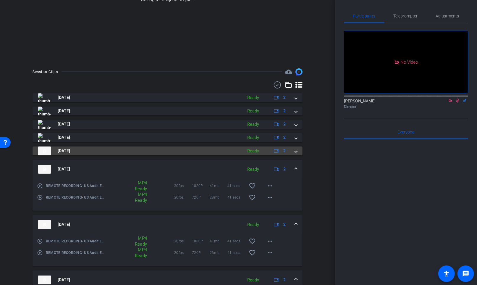
click at [297, 153] on mat-expansion-panel-header "[DATE] Ready 2" at bounding box center [168, 150] width 270 height 9
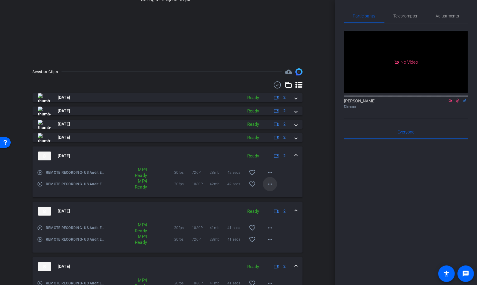
click at [268, 185] on mat-icon "more_horiz" at bounding box center [269, 183] width 7 height 7
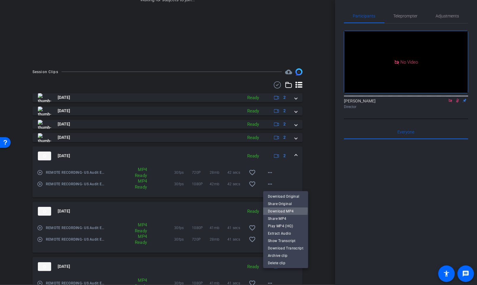
click at [276, 210] on span "Download MP4" at bounding box center [285, 210] width 35 height 7
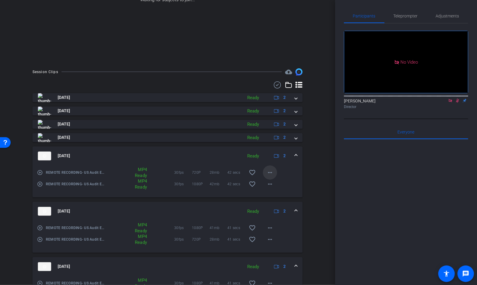
click at [271, 173] on mat-icon "more_horiz" at bounding box center [269, 172] width 7 height 7
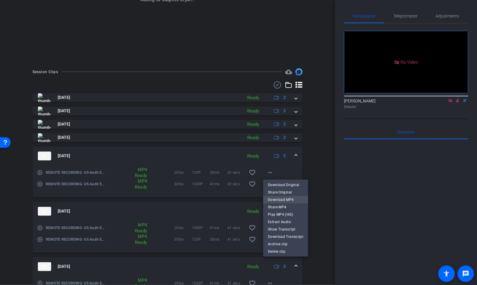
click at [280, 197] on span "Download MP4" at bounding box center [285, 199] width 35 height 7
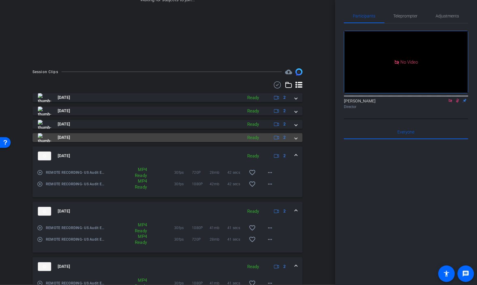
click at [295, 138] on span at bounding box center [296, 137] width 2 height 6
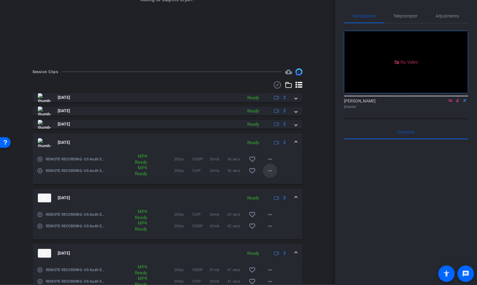
click at [270, 168] on mat-icon "more_horiz" at bounding box center [269, 170] width 7 height 7
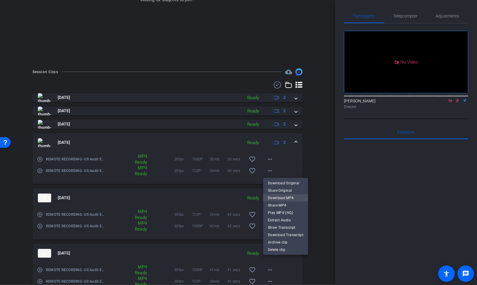
click at [278, 196] on span "Download MP4" at bounding box center [285, 197] width 35 height 7
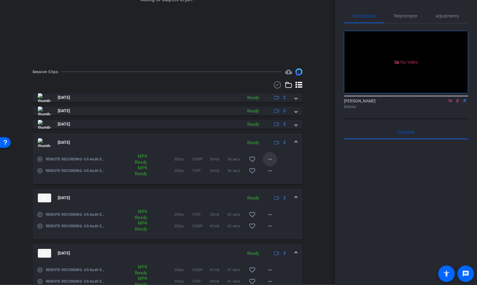
click at [270, 157] on mat-icon "more_horiz" at bounding box center [269, 158] width 7 height 7
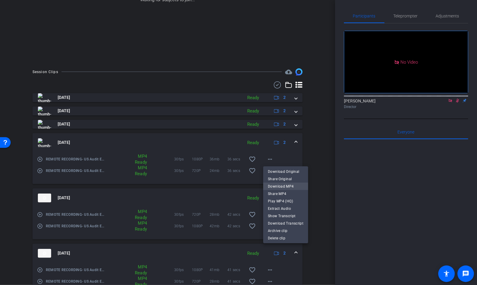
click at [294, 185] on span "Download MP4" at bounding box center [285, 185] width 35 height 7
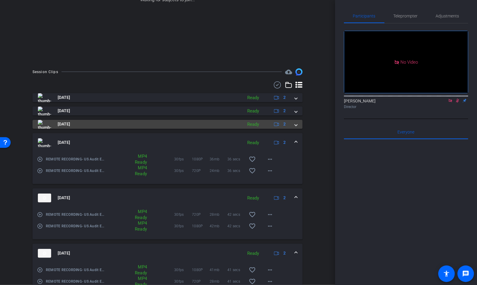
click at [297, 124] on span at bounding box center [296, 124] width 2 height 6
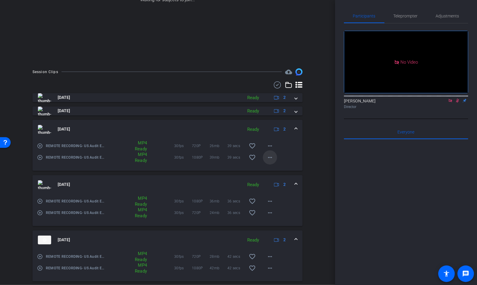
click at [271, 157] on mat-icon "more_horiz" at bounding box center [269, 157] width 7 height 7
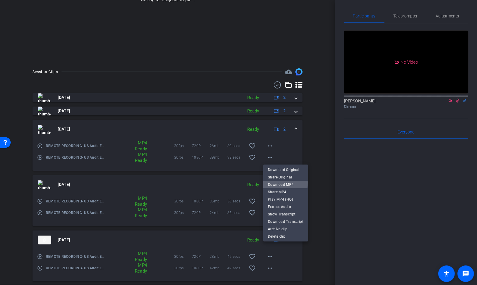
click at [279, 182] on span "Download MP4" at bounding box center [285, 184] width 35 height 7
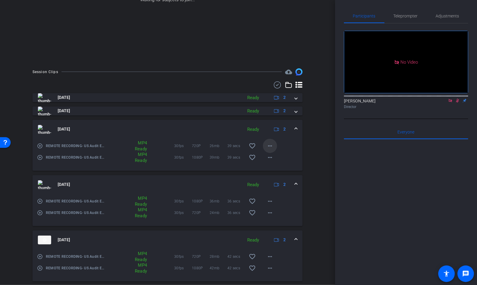
click at [271, 145] on mat-icon "more_horiz" at bounding box center [269, 145] width 7 height 7
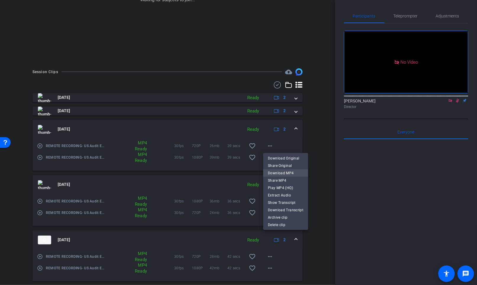
click at [288, 171] on span "Download MP4" at bounding box center [285, 172] width 35 height 7
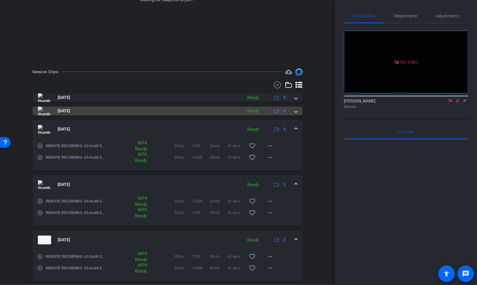
click at [295, 113] on span at bounding box center [296, 111] width 2 height 6
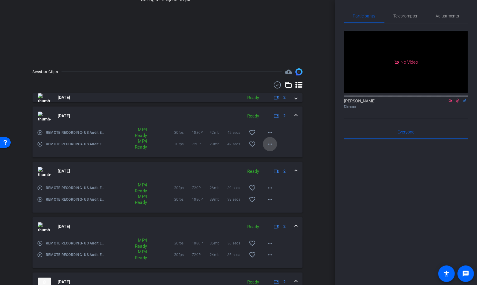
click at [272, 144] on mat-icon "more_horiz" at bounding box center [269, 143] width 7 height 7
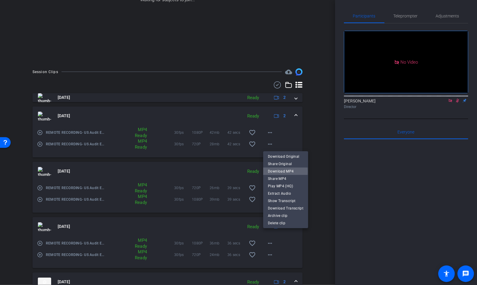
click at [281, 171] on span "Download MP4" at bounding box center [285, 170] width 35 height 7
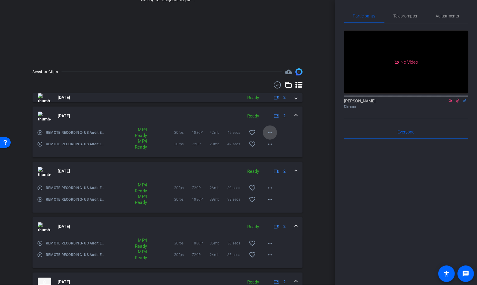
click at [271, 134] on mat-icon "more_horiz" at bounding box center [269, 132] width 7 height 7
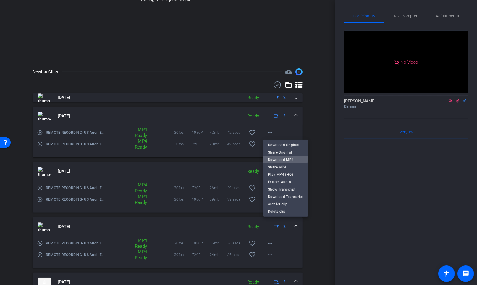
click at [285, 157] on span "Download MP4" at bounding box center [285, 159] width 35 height 7
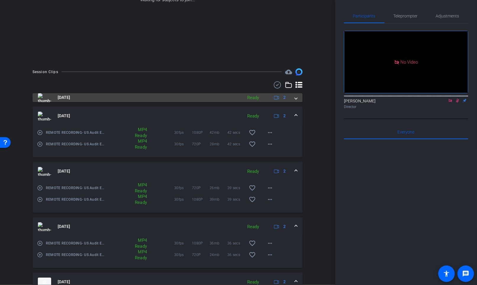
click at [296, 99] on span at bounding box center [296, 97] width 2 height 6
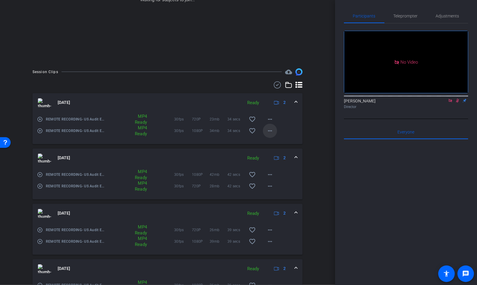
click at [272, 130] on mat-icon "more_horiz" at bounding box center [269, 130] width 7 height 7
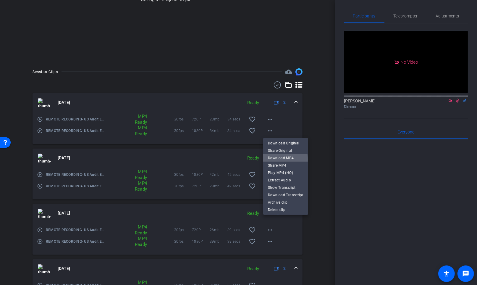
click at [282, 159] on span "Download MP4" at bounding box center [285, 157] width 35 height 7
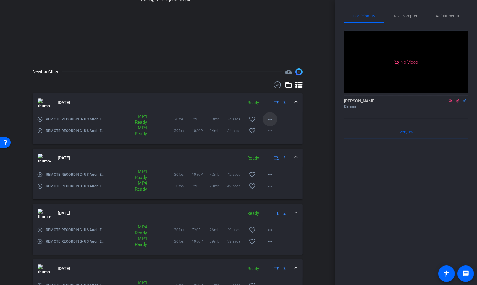
click at [269, 119] on mat-icon "more_horiz" at bounding box center [269, 119] width 7 height 7
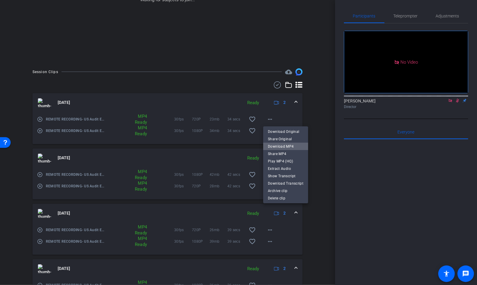
click at [293, 145] on span "Download MP4" at bounding box center [285, 145] width 35 height 7
